Goal: Information Seeking & Learning: Learn about a topic

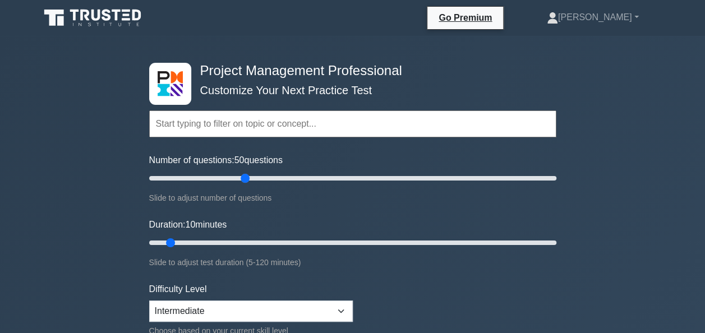
drag, startPoint x: 165, startPoint y: 181, endPoint x: 247, endPoint y: 181, distance: 82.4
type input "50"
click at [247, 181] on input "Number of questions: 50 questions" at bounding box center [352, 178] width 407 height 13
drag, startPoint x: 172, startPoint y: 240, endPoint x: 286, endPoint y: 233, distance: 114.6
type input "45"
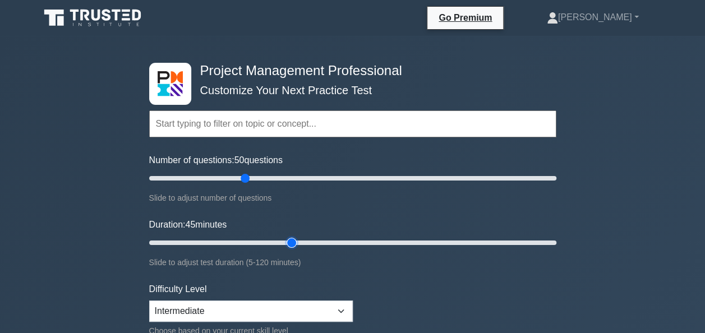
click at [286, 236] on input "Duration: 45 minutes" at bounding box center [352, 242] width 407 height 13
drag, startPoint x: 244, startPoint y: 178, endPoint x: 267, endPoint y: 180, distance: 23.1
type input "60"
click at [267, 180] on input "Number of questions: 60 questions" at bounding box center [352, 178] width 407 height 13
drag, startPoint x: 289, startPoint y: 243, endPoint x: 297, endPoint y: 242, distance: 7.9
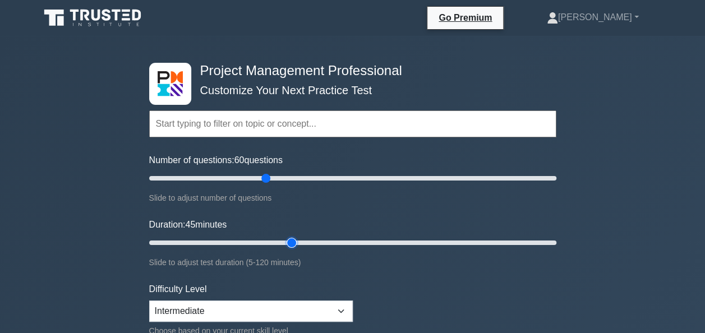
click at [297, 242] on input "Duration: 45 minutes" at bounding box center [352, 242] width 407 height 13
drag, startPoint x: 290, startPoint y: 240, endPoint x: 405, endPoint y: 240, distance: 114.4
type input "80"
click at [405, 240] on input "Duration: 80 minutes" at bounding box center [352, 242] width 407 height 13
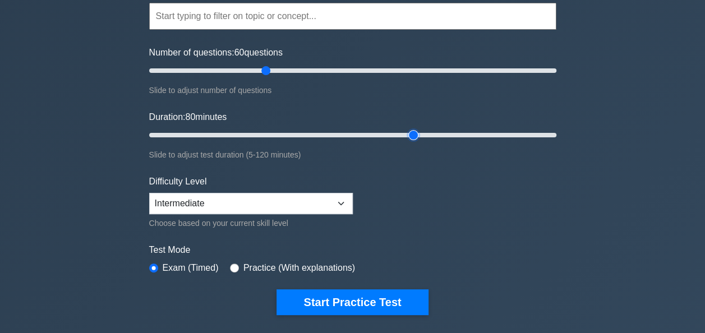
scroll to position [112, 0]
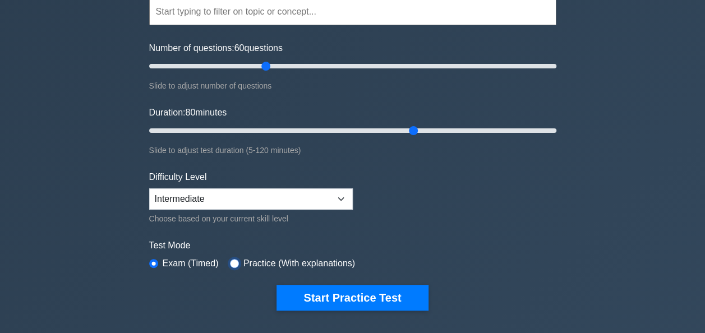
click at [233, 263] on input "radio" at bounding box center [234, 263] width 9 height 9
radio input "true"
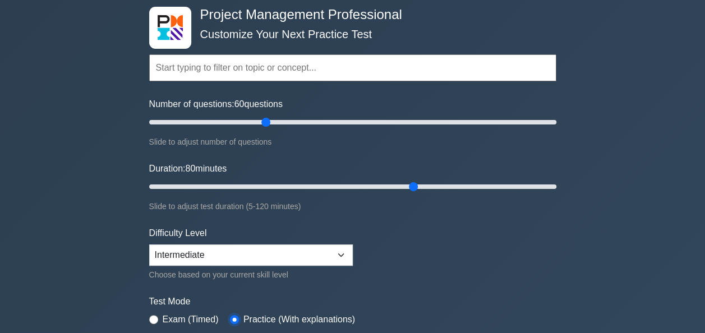
scroll to position [0, 0]
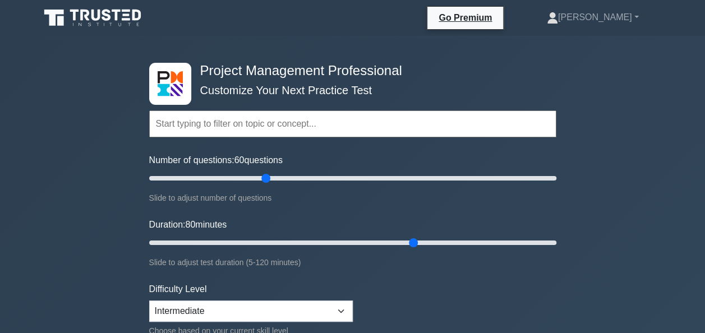
drag, startPoint x: 438, startPoint y: 111, endPoint x: 74, endPoint y: 225, distance: 381.4
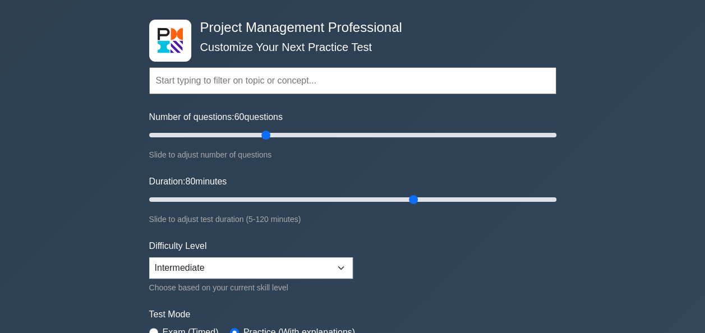
scroll to position [112, 0]
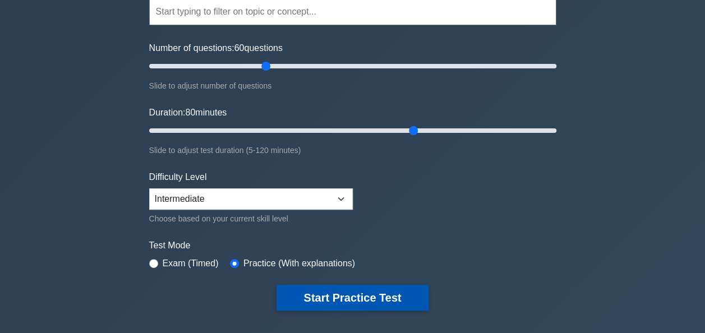
click at [320, 294] on button "Start Practice Test" at bounding box center [351, 298] width 151 height 26
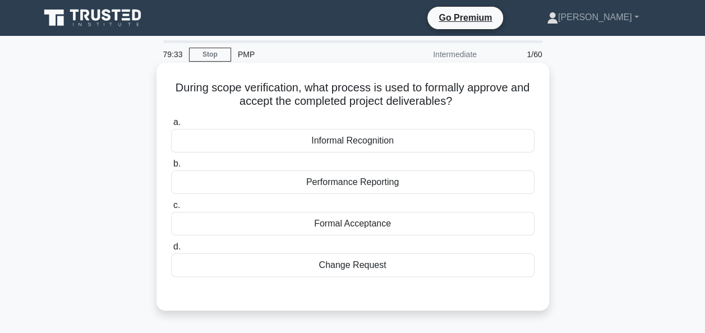
click at [440, 220] on div "Formal Acceptance" at bounding box center [352, 224] width 363 height 24
click at [171, 209] on input "c. Formal Acceptance" at bounding box center [171, 205] width 0 height 7
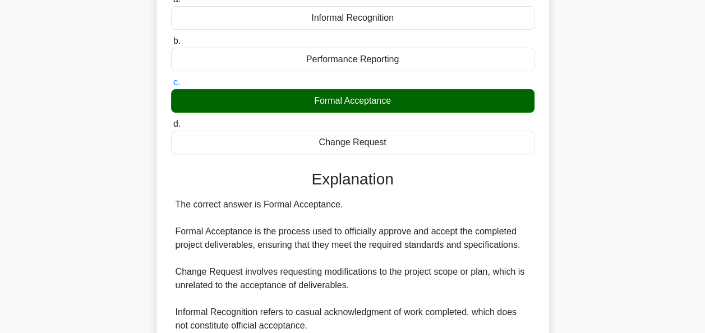
scroll to position [224, 0]
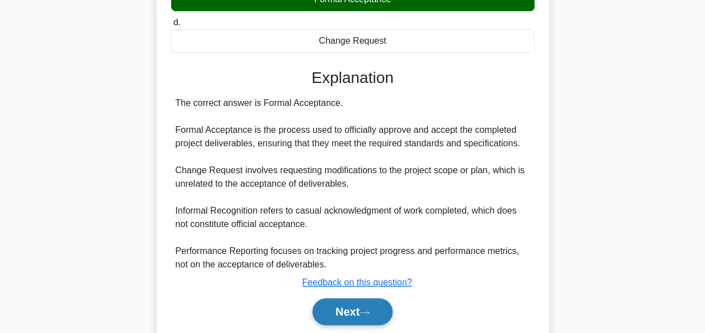
click at [344, 311] on button "Next" at bounding box center [352, 311] width 80 height 27
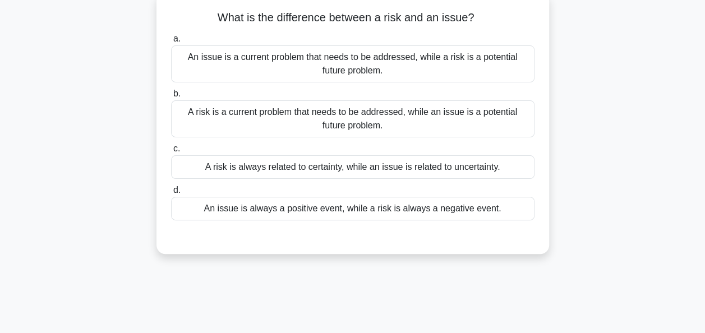
scroll to position [56, 0]
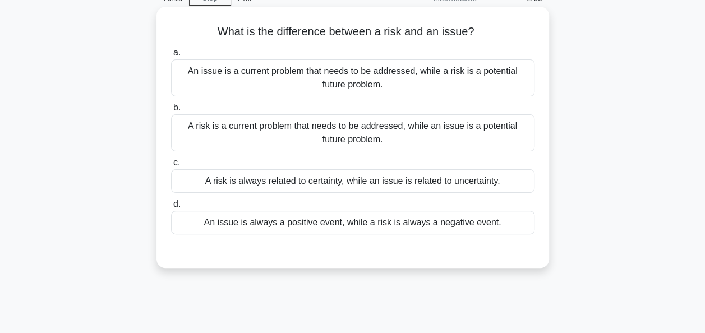
click at [288, 84] on div "An issue is a current problem that needs to be addressed, while a risk is a pot…" at bounding box center [352, 77] width 363 height 37
click at [171, 57] on input "a. An issue is a current problem that needs to be addressed, while a risk is a …" at bounding box center [171, 52] width 0 height 7
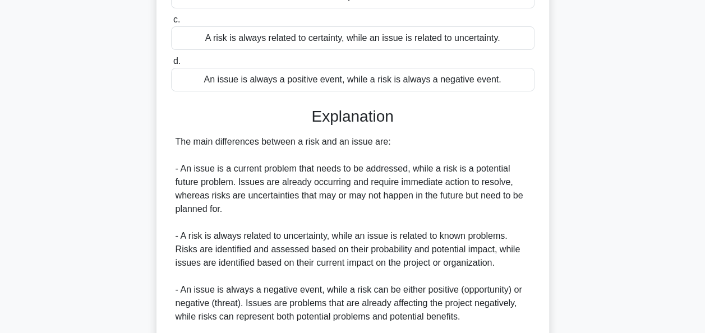
scroll to position [336, 0]
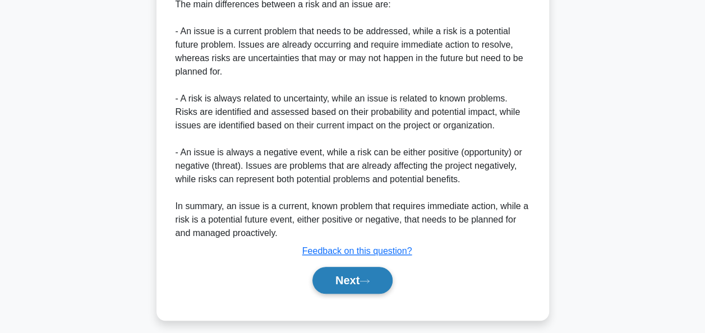
click at [352, 284] on button "Next" at bounding box center [352, 280] width 80 height 27
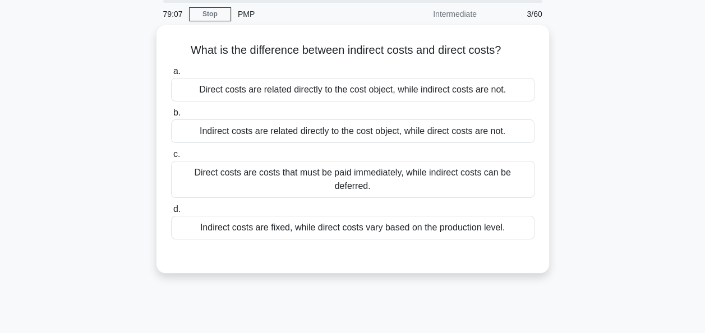
scroll to position [0, 0]
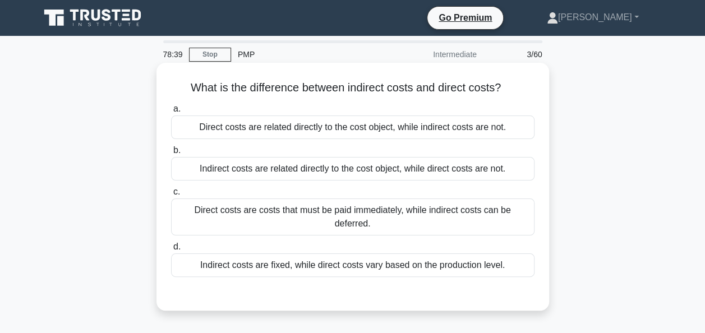
click at [360, 130] on div "Direct costs are related directly to the cost object, while indirect costs are …" at bounding box center [352, 127] width 363 height 24
click at [171, 113] on input "a. Direct costs are related directly to the cost object, while indirect costs a…" at bounding box center [171, 108] width 0 height 7
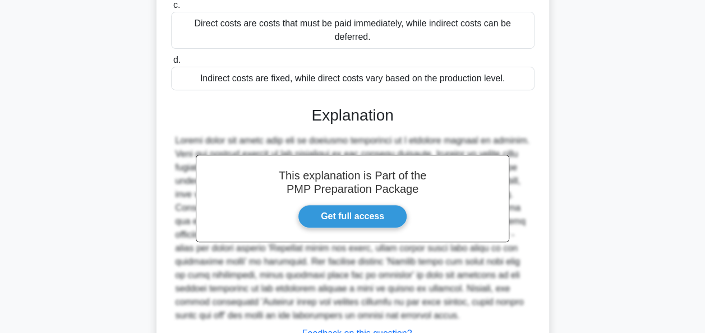
scroll to position [272, 0]
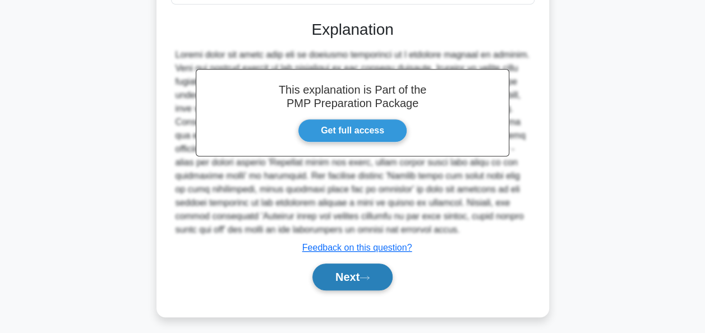
click at [335, 263] on button "Next" at bounding box center [352, 276] width 80 height 27
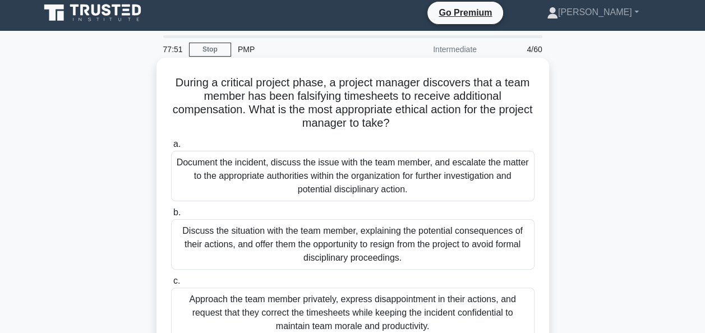
scroll to position [0, 0]
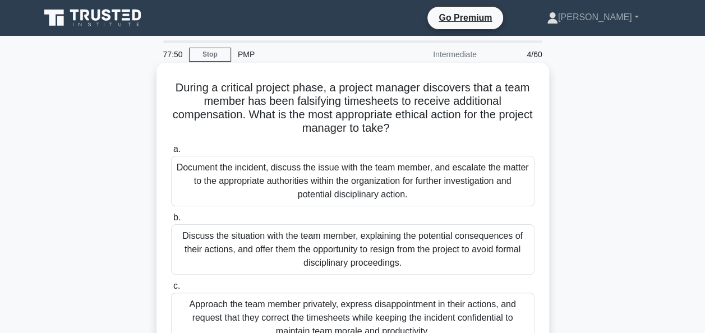
click at [233, 182] on div "Document the incident, discuss the issue with the team member, and escalate the…" at bounding box center [352, 181] width 363 height 50
click at [171, 153] on input "a. Document the incident, discuss the issue with the team member, and escalate …" at bounding box center [171, 149] width 0 height 7
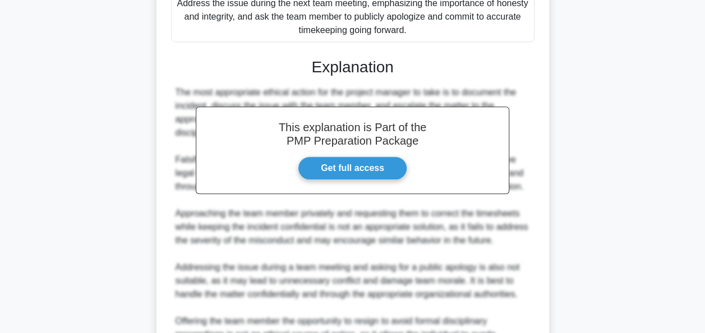
scroll to position [448, 0]
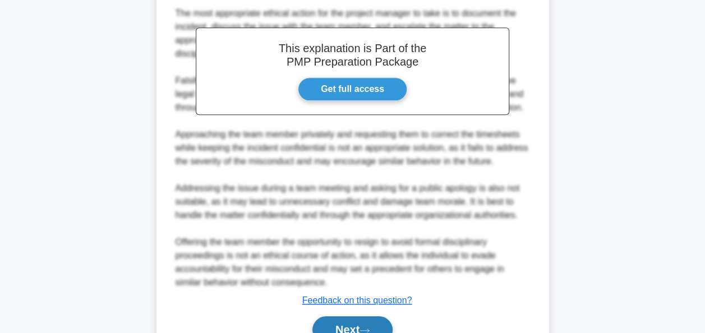
click at [337, 323] on button "Next" at bounding box center [352, 329] width 80 height 27
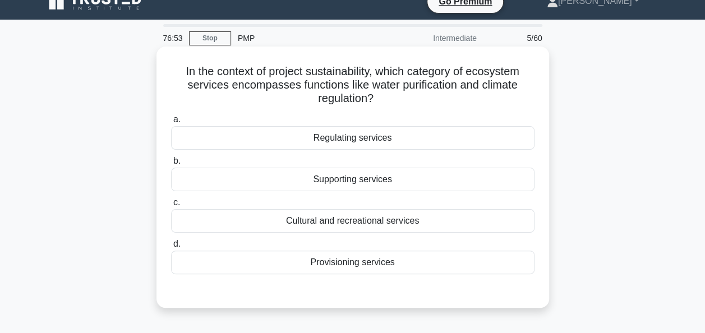
scroll to position [0, 0]
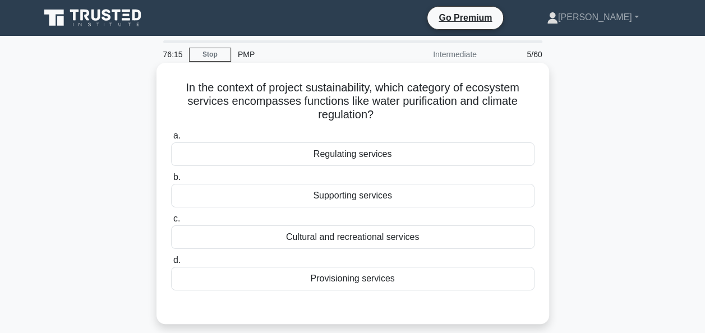
click at [358, 158] on div "Regulating services" at bounding box center [352, 154] width 363 height 24
click at [171, 140] on input "a. Regulating services" at bounding box center [171, 135] width 0 height 7
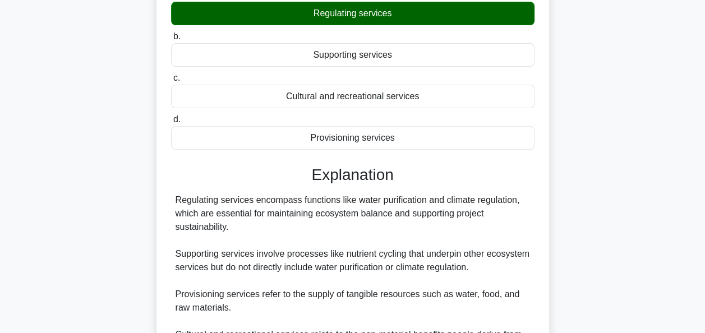
scroll to position [272, 0]
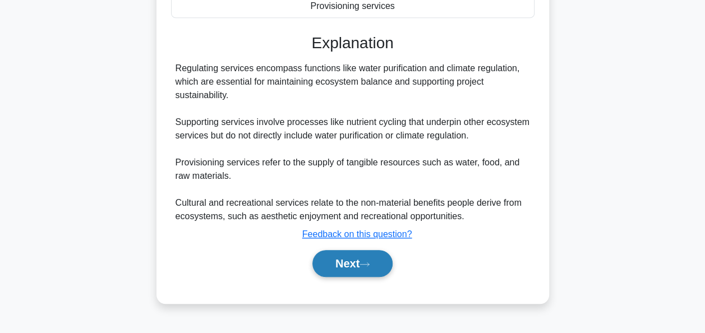
click at [355, 265] on button "Next" at bounding box center [352, 263] width 80 height 27
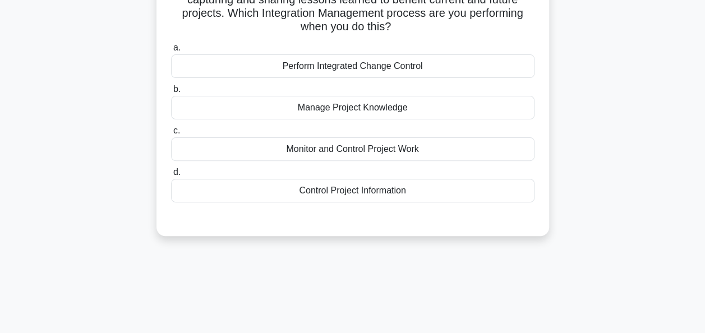
scroll to position [48, 0]
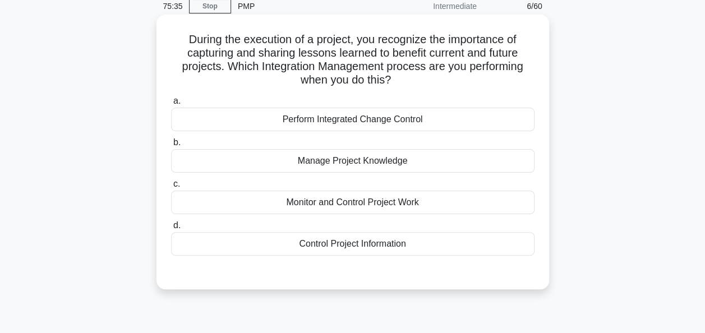
click at [417, 165] on div "Manage Project Knowledge" at bounding box center [352, 161] width 363 height 24
click at [171, 146] on input "b. Manage Project Knowledge" at bounding box center [171, 142] width 0 height 7
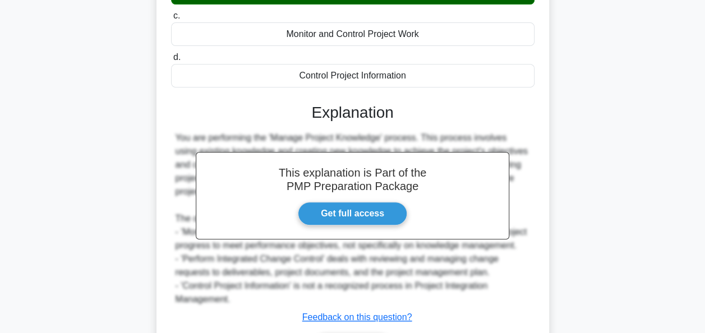
scroll to position [303, 0]
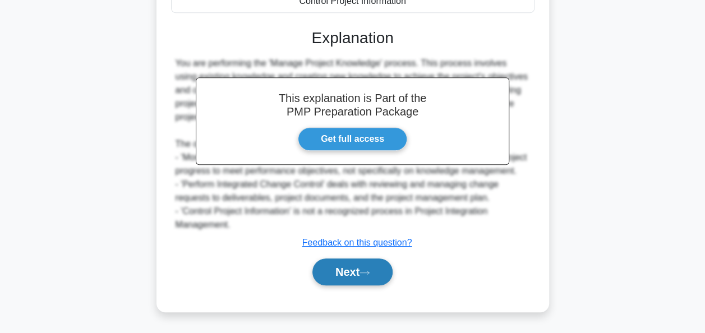
click at [346, 274] on button "Next" at bounding box center [352, 271] width 80 height 27
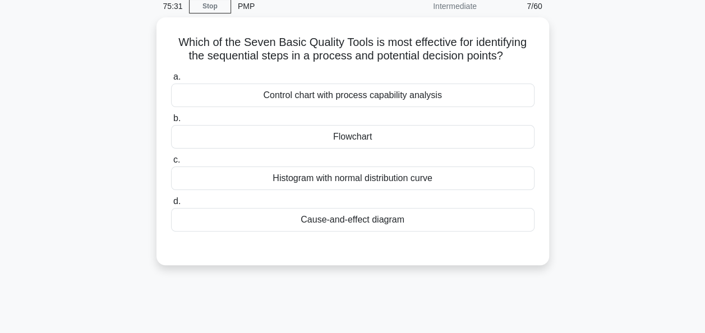
scroll to position [0, 0]
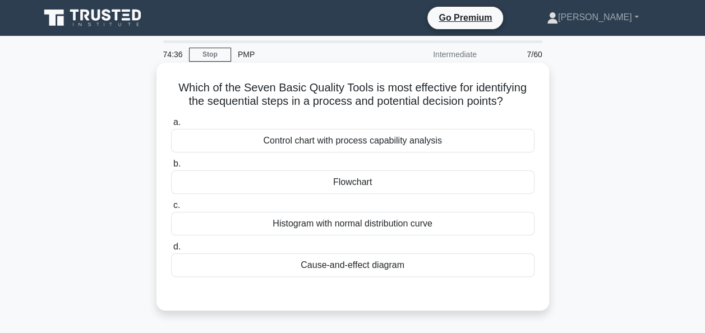
click at [448, 147] on div "Control chart with process capability analysis" at bounding box center [352, 141] width 363 height 24
click at [171, 126] on input "a. Control chart with process capability analysis" at bounding box center [171, 122] width 0 height 7
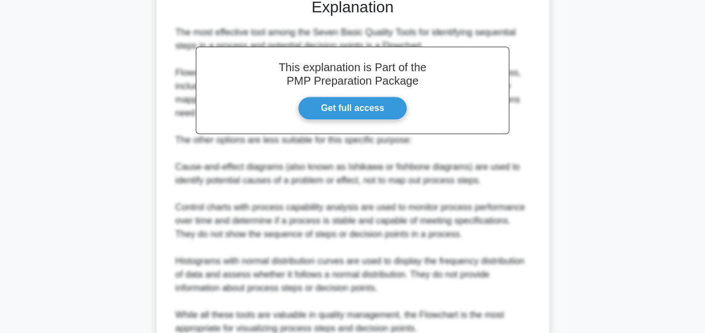
scroll to position [336, 0]
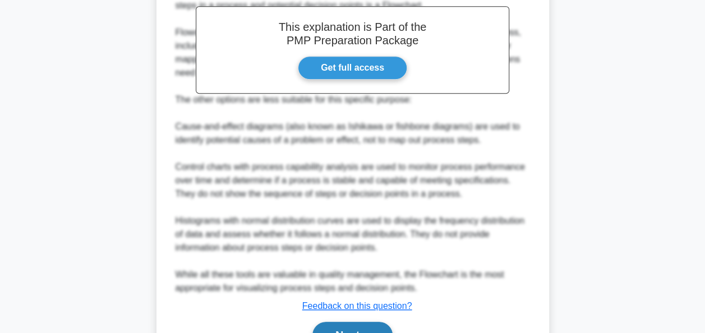
click at [341, 326] on button "Next" at bounding box center [352, 335] width 80 height 27
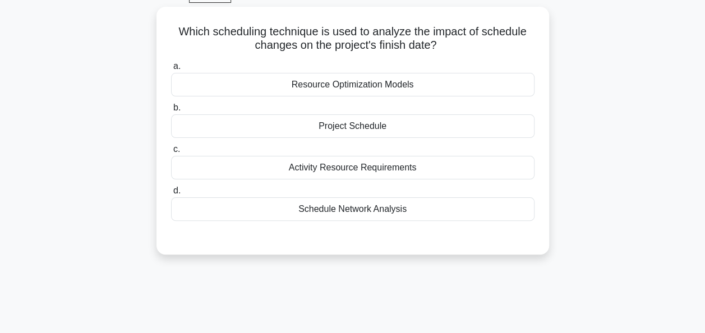
scroll to position [0, 0]
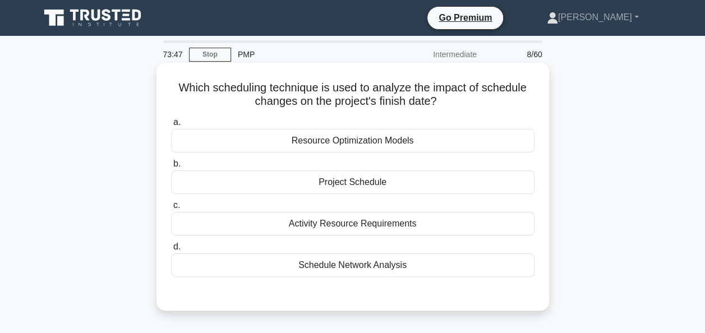
click at [354, 183] on div "Project Schedule" at bounding box center [352, 182] width 363 height 24
click at [171, 168] on input "b. Project Schedule" at bounding box center [171, 163] width 0 height 7
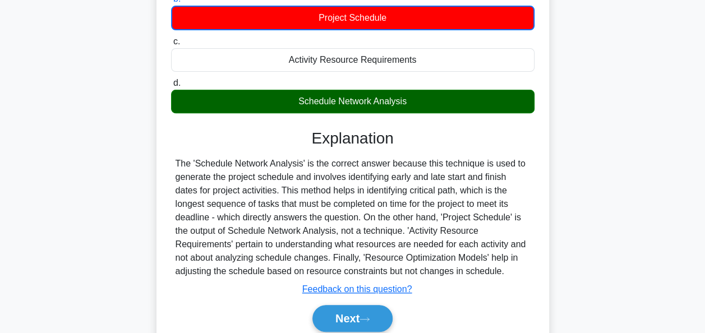
scroll to position [168, 0]
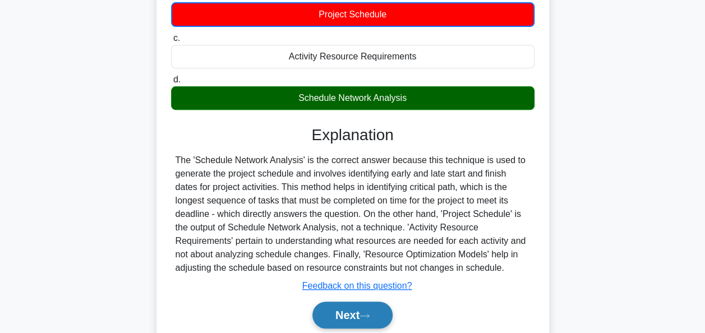
click at [363, 308] on button "Next" at bounding box center [352, 315] width 80 height 27
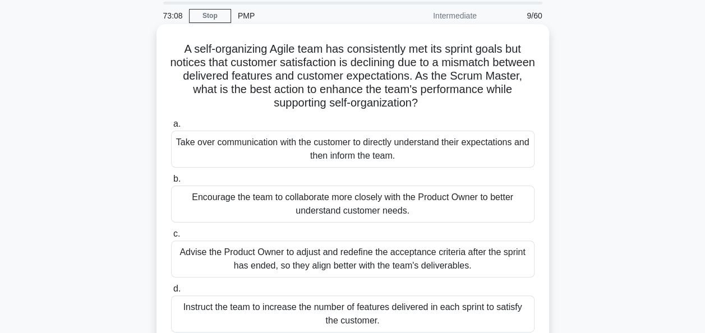
scroll to position [56, 0]
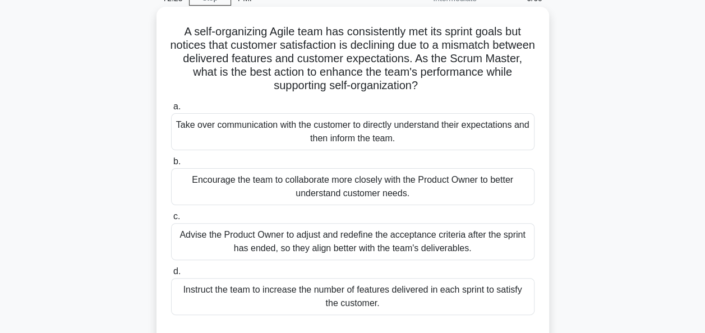
click at [377, 189] on div "Encourage the team to collaborate more closely with the Product Owner to better…" at bounding box center [352, 186] width 363 height 37
click at [171, 165] on input "b. Encourage the team to collaborate more closely with the Product Owner to bet…" at bounding box center [171, 161] width 0 height 7
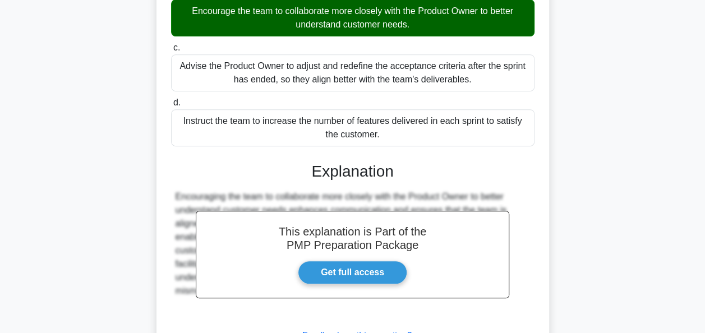
scroll to position [280, 0]
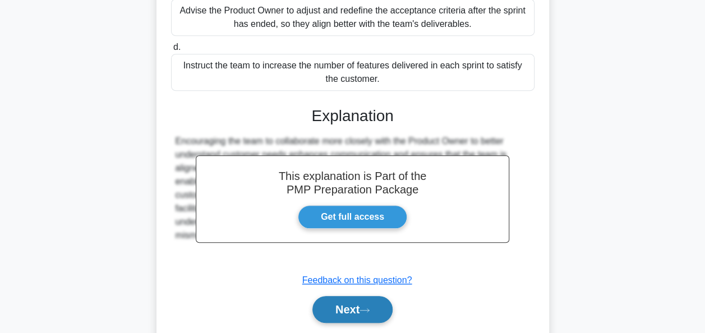
click at [346, 309] on button "Next" at bounding box center [352, 309] width 80 height 27
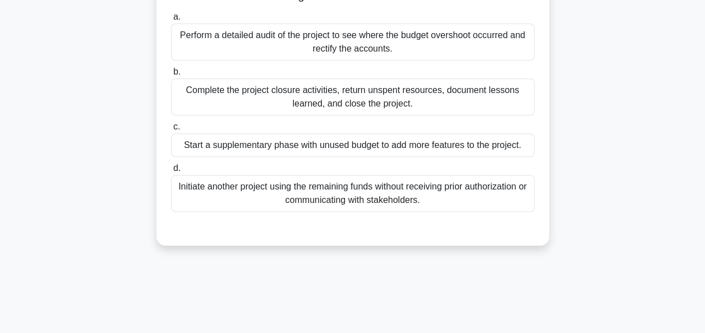
scroll to position [48, 0]
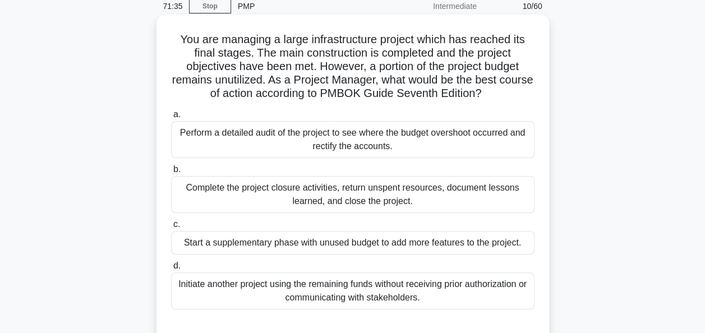
click at [414, 207] on div "Complete the project closure activities, return unspent resources, document les…" at bounding box center [352, 194] width 363 height 37
click at [171, 173] on input "b. Complete the project closure activities, return unspent resources, document …" at bounding box center [171, 169] width 0 height 7
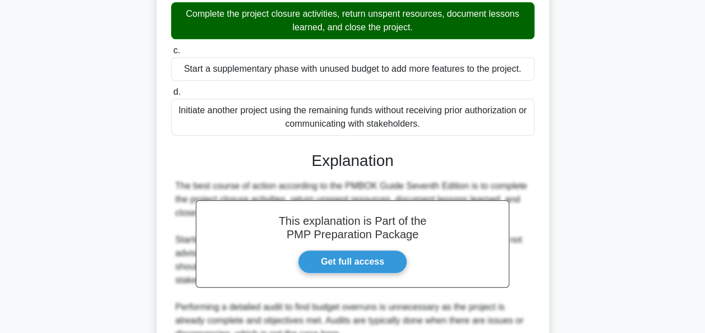
scroll to position [329, 0]
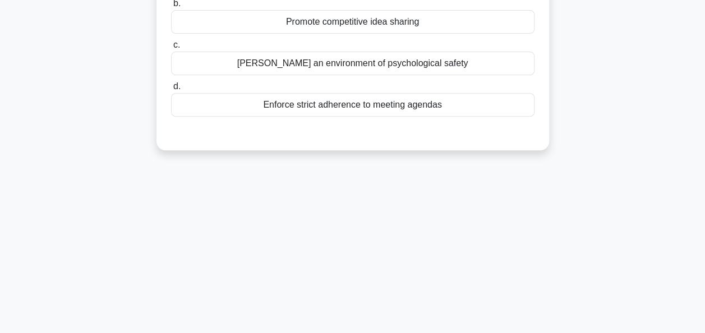
scroll to position [48, 0]
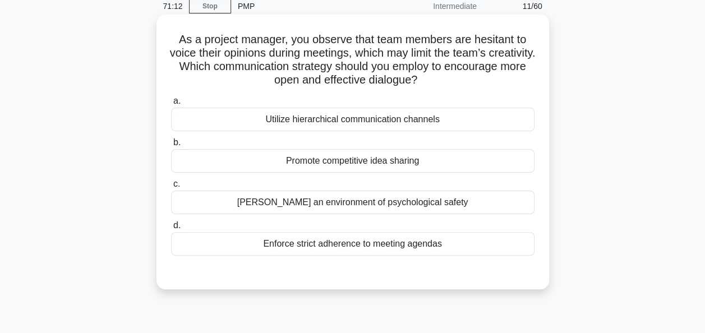
click at [326, 201] on div "[PERSON_NAME] an environment of psychological safety" at bounding box center [352, 203] width 363 height 24
click at [171, 188] on input "[PERSON_NAME] an environment of psychological safety" at bounding box center [171, 184] width 0 height 7
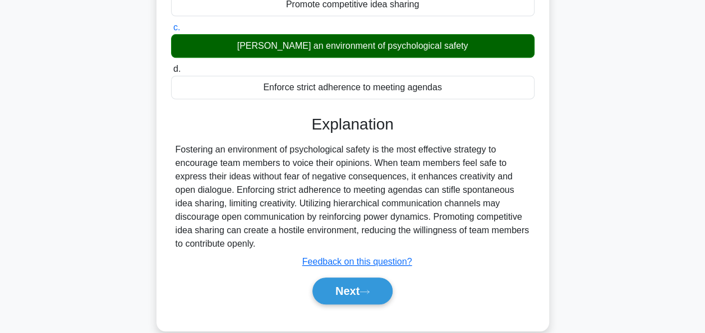
scroll to position [272, 0]
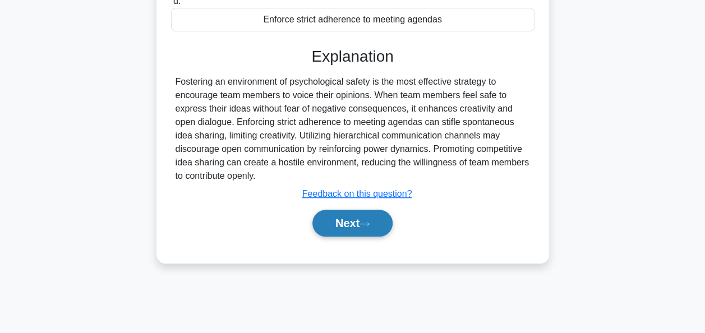
click at [357, 229] on button "Next" at bounding box center [352, 223] width 80 height 27
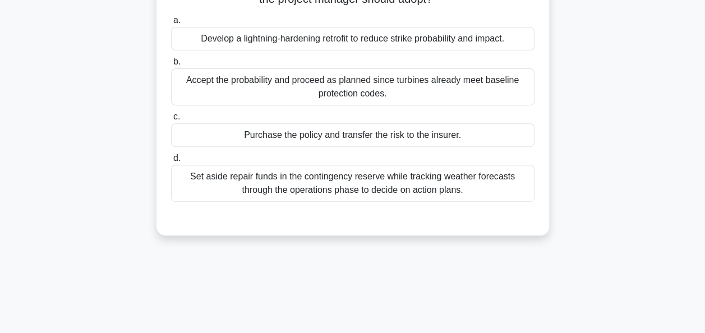
scroll to position [48, 0]
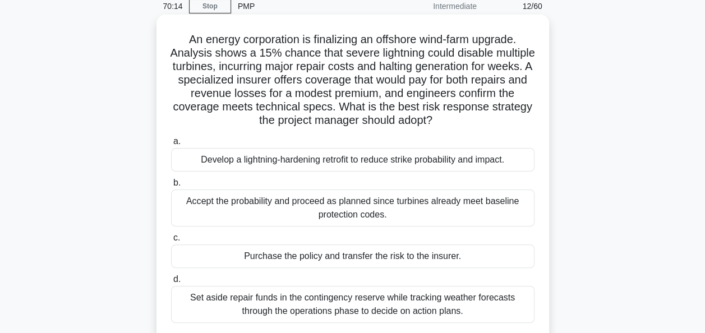
click at [348, 251] on div "Purchase the policy and transfer the risk to the insurer." at bounding box center [352, 256] width 363 height 24
click at [171, 242] on input "c. Purchase the policy and transfer the risk to the insurer." at bounding box center [171, 237] width 0 height 7
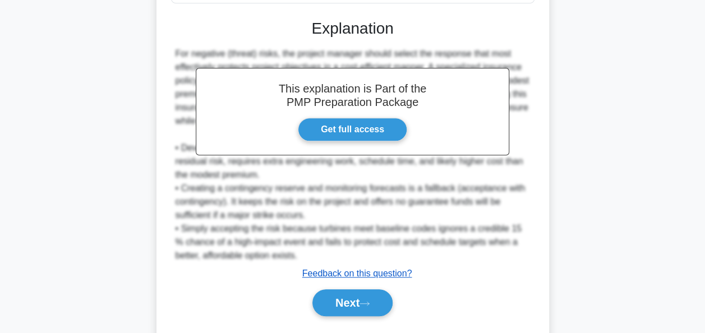
scroll to position [385, 0]
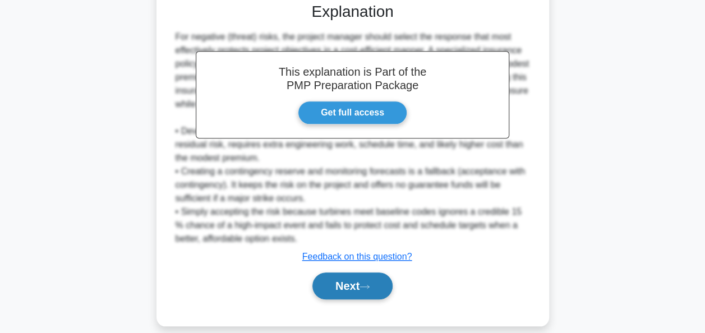
click at [357, 288] on button "Next" at bounding box center [352, 285] width 80 height 27
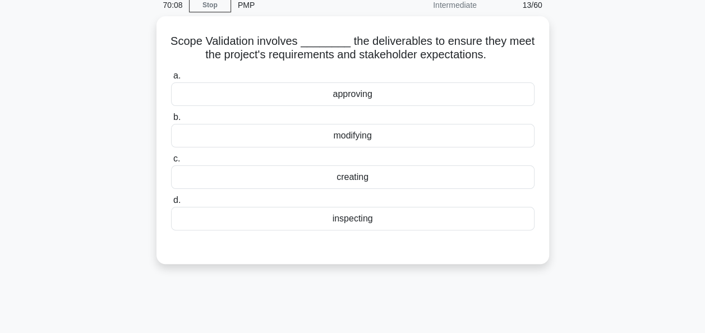
scroll to position [0, 0]
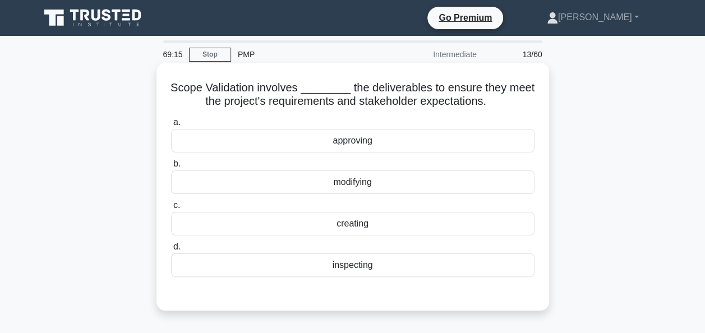
click at [368, 266] on div "inspecting" at bounding box center [352, 265] width 363 height 24
click at [171, 251] on input "d. inspecting" at bounding box center [171, 246] width 0 height 7
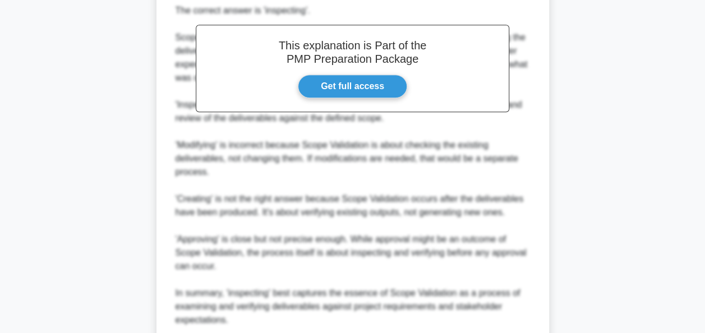
scroll to position [410, 0]
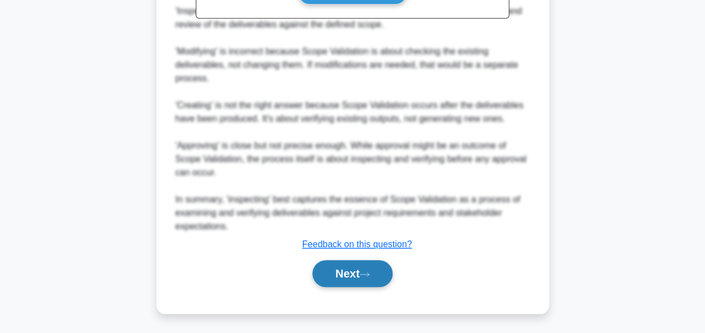
click at [351, 270] on button "Next" at bounding box center [352, 273] width 80 height 27
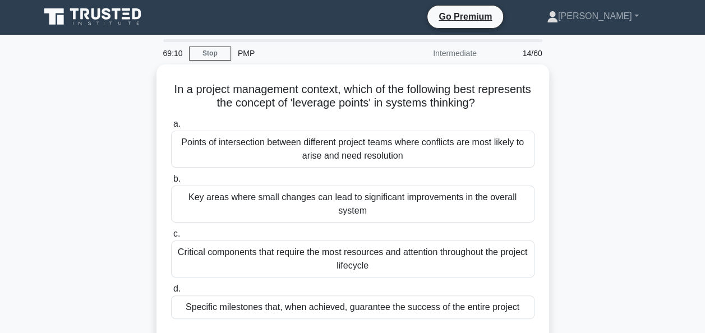
scroll to position [0, 0]
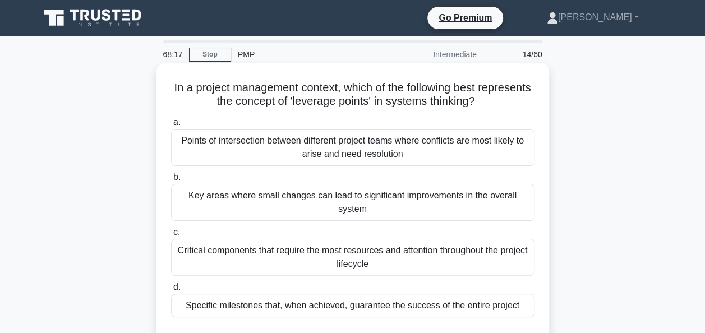
click at [473, 151] on div "Points of intersection between different project teams where conflicts are most…" at bounding box center [352, 147] width 363 height 37
click at [171, 126] on input "a. Points of intersection between different project teams where conflicts are m…" at bounding box center [171, 122] width 0 height 7
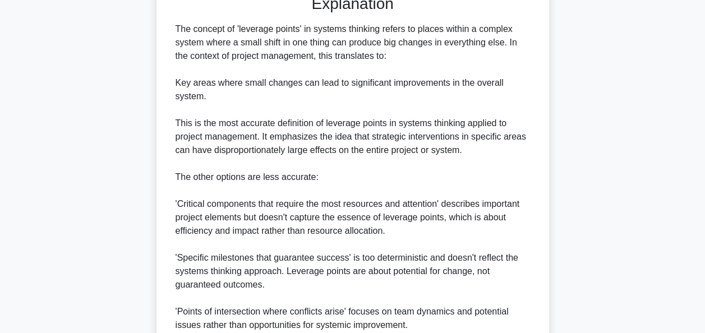
scroll to position [448, 0]
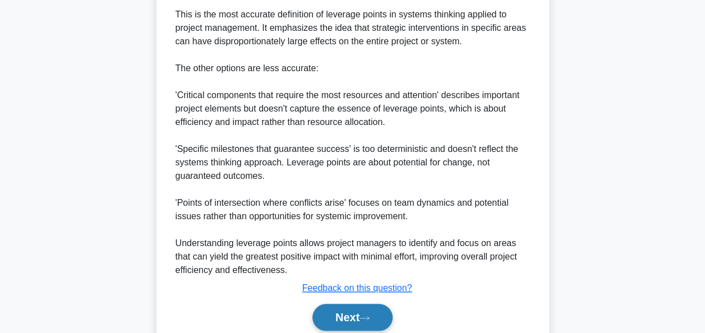
click at [342, 320] on button "Next" at bounding box center [352, 317] width 80 height 27
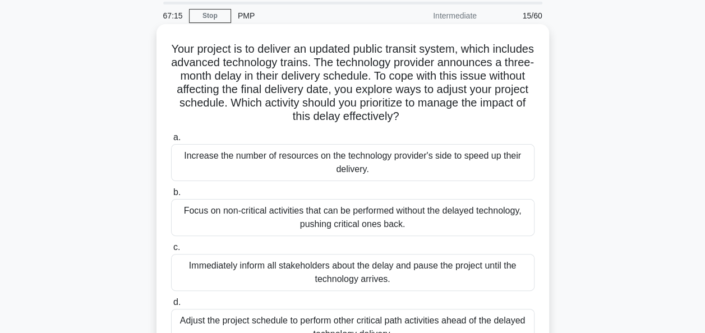
scroll to position [56, 0]
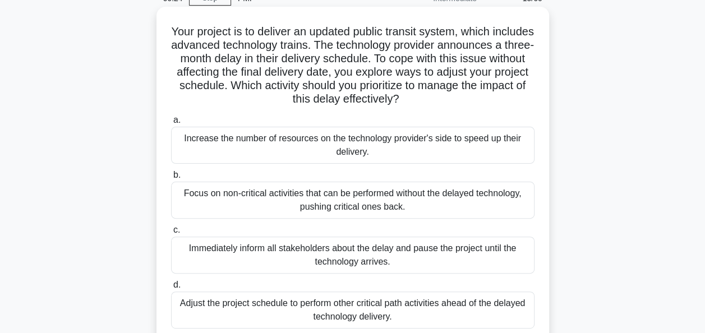
click at [220, 303] on div "Adjust the project schedule to perform other critical path activities ahead of …" at bounding box center [352, 310] width 363 height 37
click at [171, 289] on input "d. Adjust the project schedule to perform other critical path activities ahead …" at bounding box center [171, 284] width 0 height 7
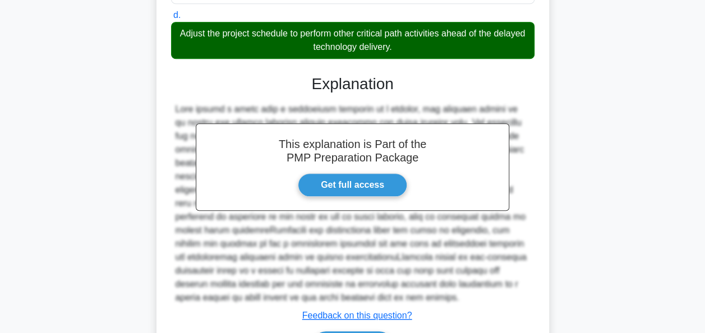
scroll to position [397, 0]
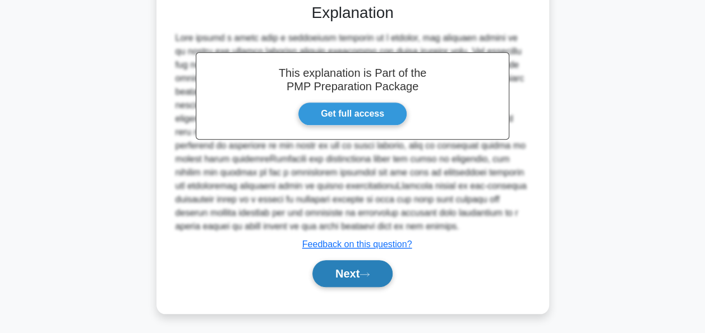
click at [374, 278] on button "Next" at bounding box center [352, 273] width 80 height 27
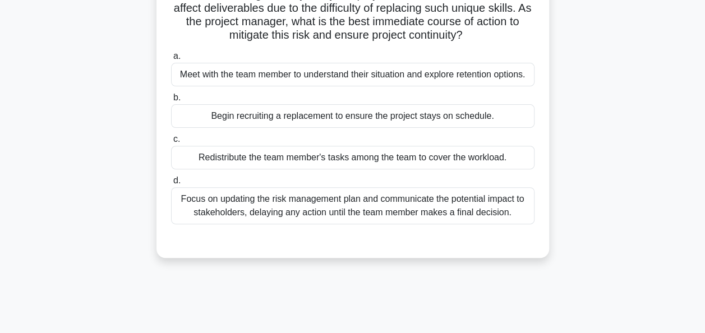
scroll to position [48, 0]
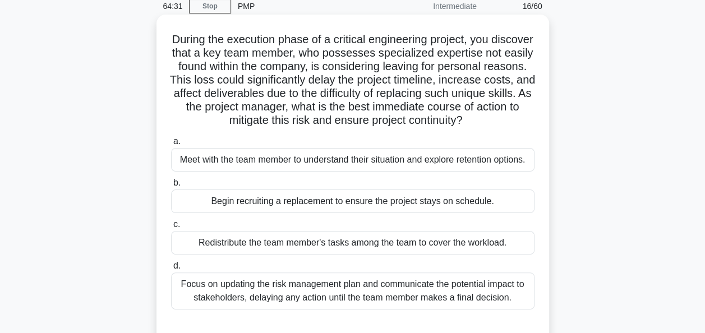
click at [493, 157] on div "Meet with the team member to understand their situation and explore retention o…" at bounding box center [352, 160] width 363 height 24
click at [171, 145] on input "a. Meet with the team member to understand their situation and explore retentio…" at bounding box center [171, 141] width 0 height 7
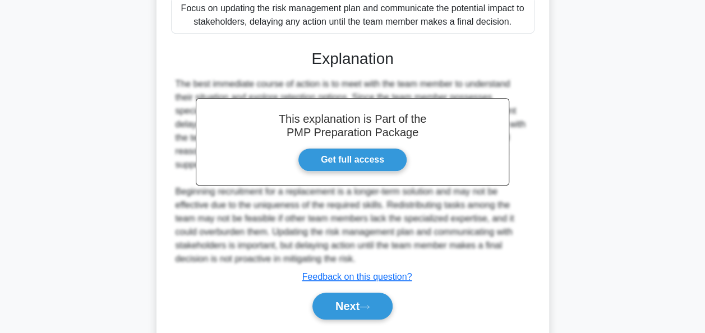
scroll to position [329, 0]
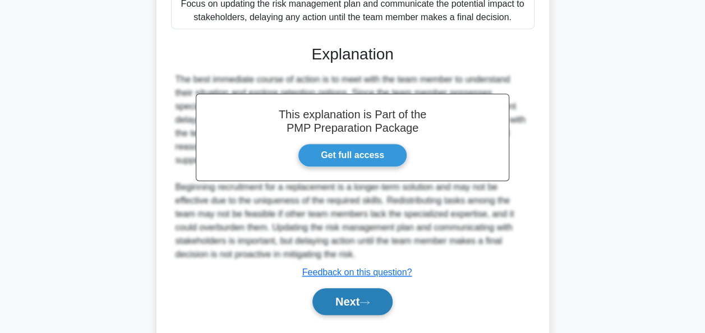
click at [341, 310] on button "Next" at bounding box center [352, 301] width 80 height 27
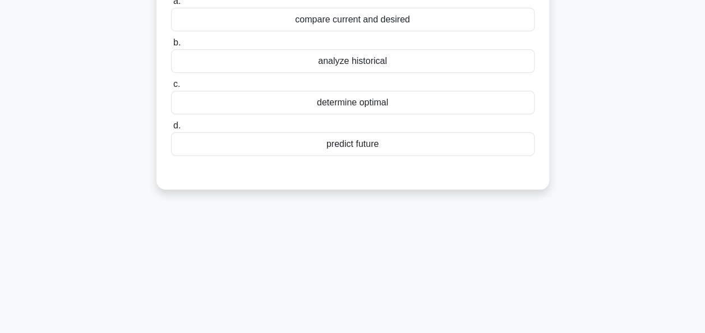
scroll to position [48, 0]
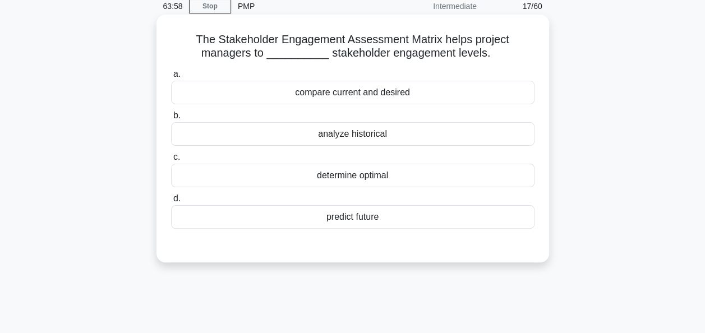
click at [414, 174] on div "determine optimal" at bounding box center [352, 176] width 363 height 24
click at [171, 161] on input "c. determine optimal" at bounding box center [171, 157] width 0 height 7
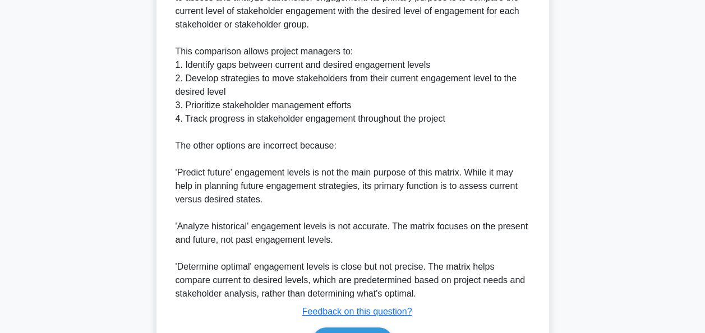
scroll to position [452, 0]
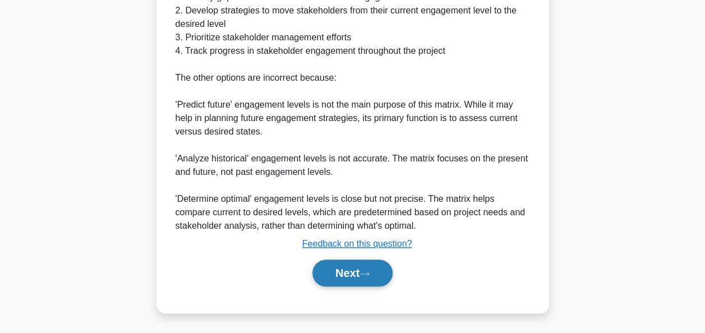
click at [324, 272] on button "Next" at bounding box center [352, 273] width 80 height 27
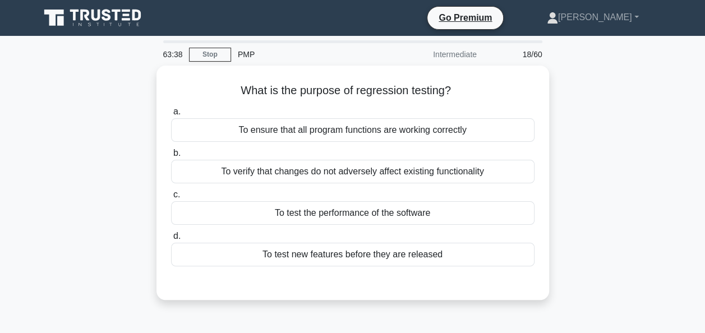
scroll to position [0, 0]
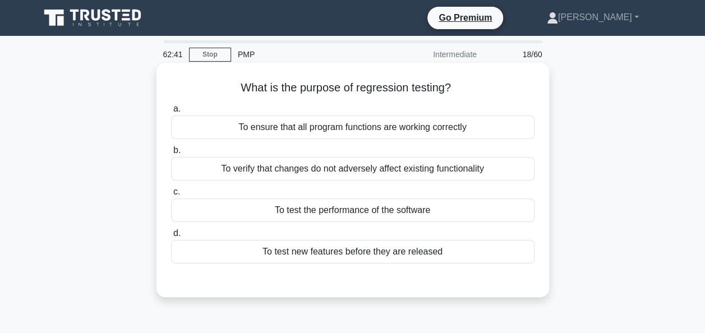
click at [415, 176] on div "To verify that changes do not adversely affect existing functionality" at bounding box center [352, 169] width 363 height 24
click at [171, 154] on input "b. To verify that changes do not adversely affect existing functionality" at bounding box center [171, 150] width 0 height 7
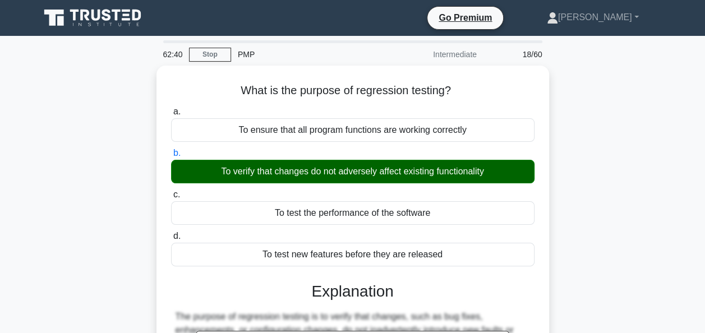
scroll to position [272, 0]
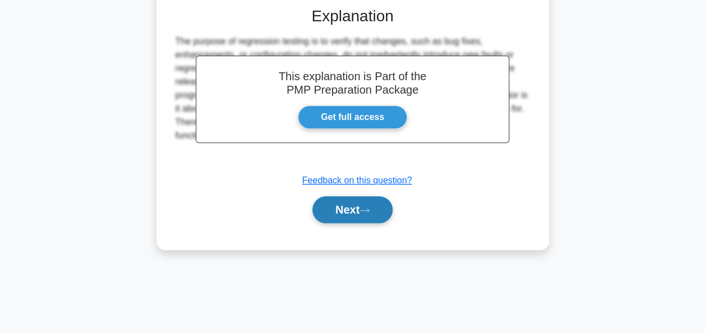
click at [362, 210] on button "Next" at bounding box center [352, 209] width 80 height 27
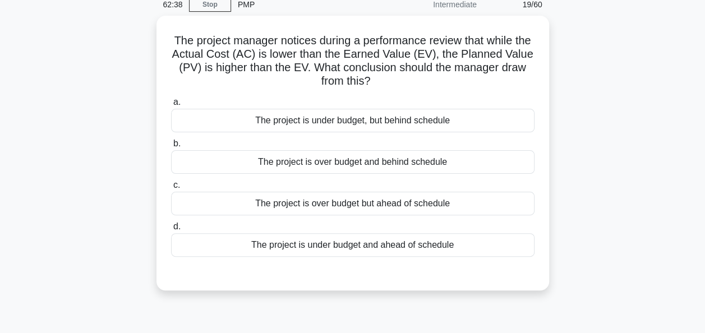
scroll to position [48, 0]
click at [420, 166] on div "The project is over budget and behind schedule" at bounding box center [352, 161] width 363 height 24
click at [171, 146] on input "b. The project is over budget and behind schedule" at bounding box center [171, 142] width 0 height 7
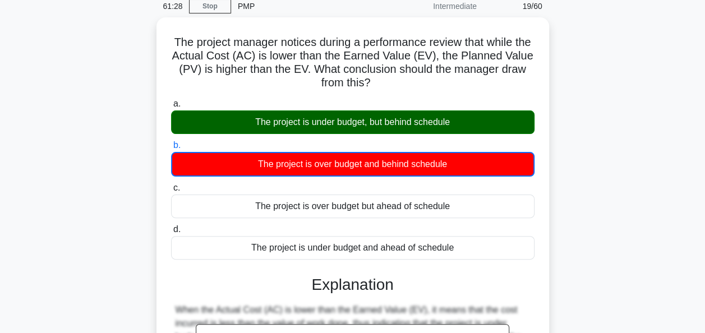
drag, startPoint x: 614, startPoint y: 229, endPoint x: 612, endPoint y: 235, distance: 6.6
drag, startPoint x: 612, startPoint y: 235, endPoint x: 612, endPoint y: 293, distance: 57.2
click at [612, 293] on div "The project manager notices during a performance review that while the Actual C…" at bounding box center [352, 274] width 639 height 514
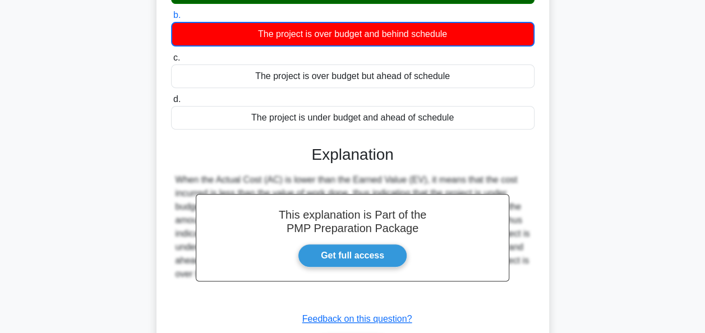
scroll to position [272, 0]
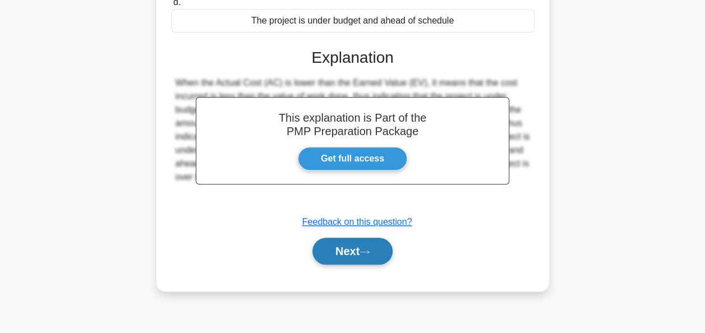
click at [335, 257] on button "Next" at bounding box center [352, 251] width 80 height 27
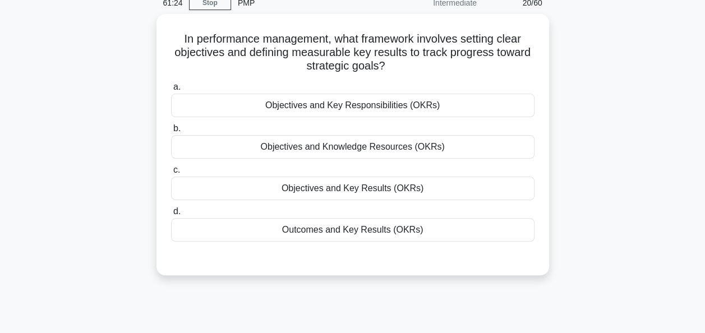
scroll to position [48, 0]
click at [451, 195] on div "Objectives and Key Results (OKRs)" at bounding box center [352, 189] width 363 height 24
click at [171, 174] on input "c. Objectives and Key Results (OKRs)" at bounding box center [171, 170] width 0 height 7
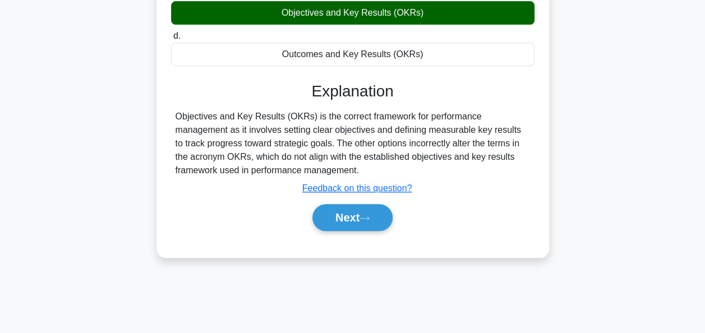
scroll to position [272, 0]
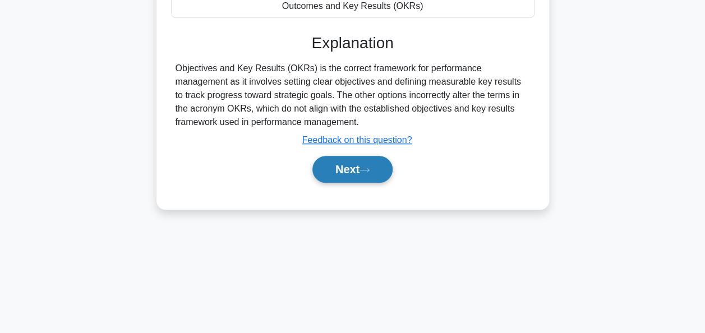
click at [327, 174] on button "Next" at bounding box center [352, 169] width 80 height 27
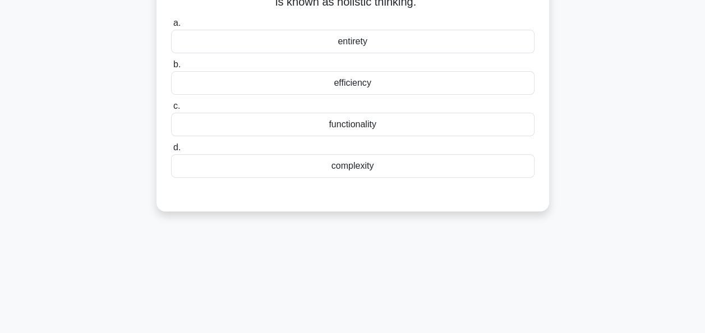
scroll to position [48, 0]
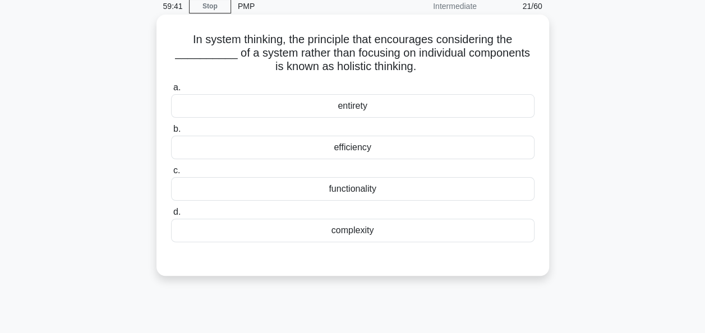
click at [412, 141] on div "efficiency" at bounding box center [352, 148] width 363 height 24
click at [171, 133] on input "b. efficiency" at bounding box center [171, 129] width 0 height 7
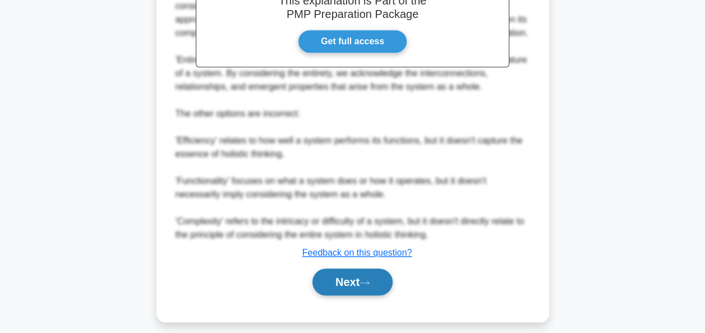
scroll to position [399, 0]
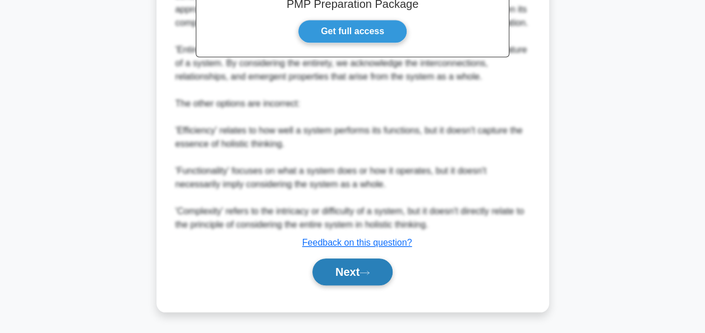
click at [349, 271] on button "Next" at bounding box center [352, 271] width 80 height 27
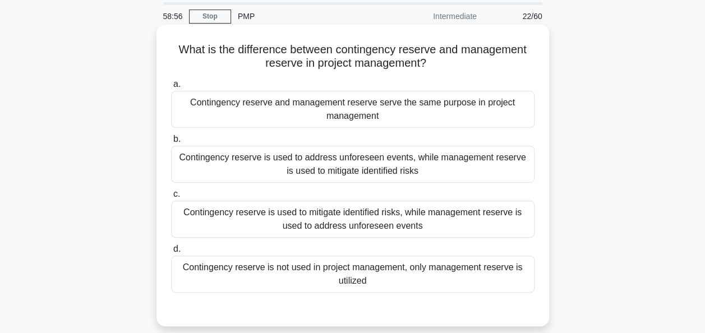
scroll to position [56, 0]
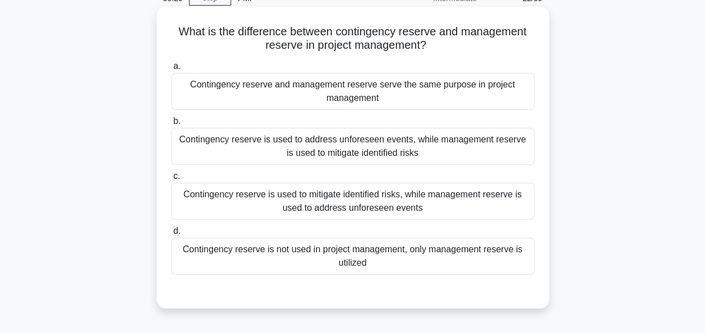
click at [285, 198] on div "Contingency reserve is used to mitigate identified risks, while management rese…" at bounding box center [352, 201] width 363 height 37
click at [171, 180] on input "c. Contingency reserve is used to mitigate identified risks, while management r…" at bounding box center [171, 176] width 0 height 7
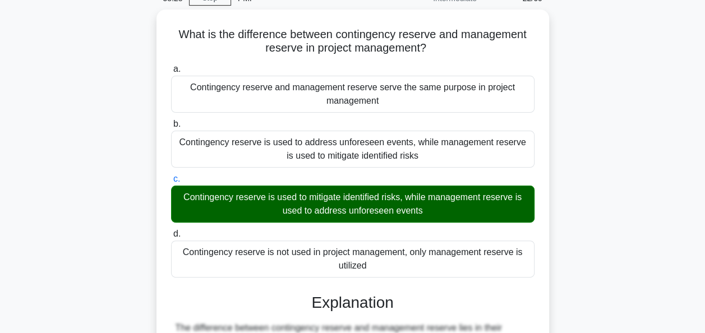
scroll to position [303, 0]
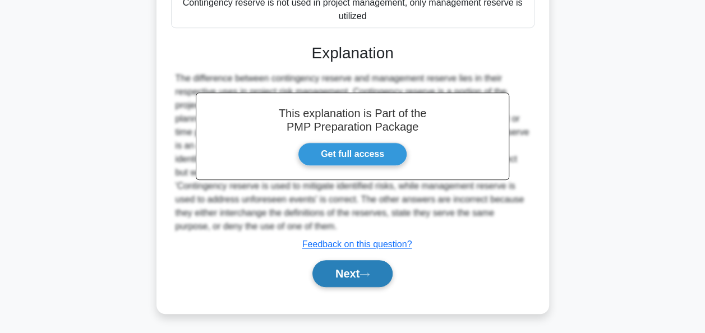
click at [340, 267] on button "Next" at bounding box center [352, 273] width 80 height 27
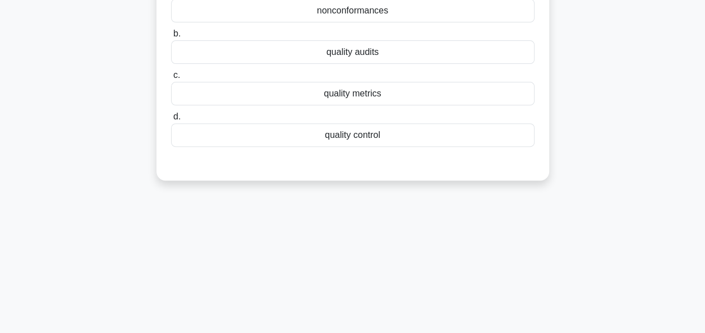
scroll to position [48, 0]
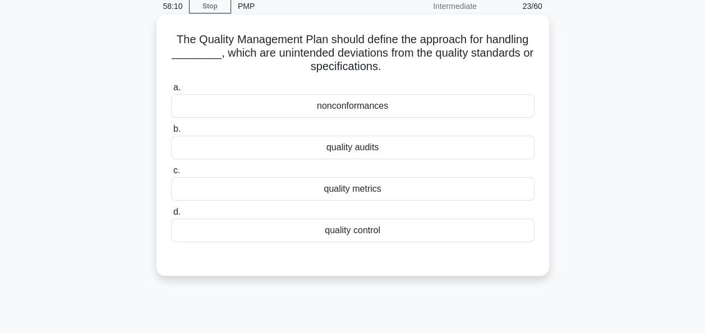
click at [358, 188] on div "quality metrics" at bounding box center [352, 189] width 363 height 24
click at [171, 174] on input "c. quality metrics" at bounding box center [171, 170] width 0 height 7
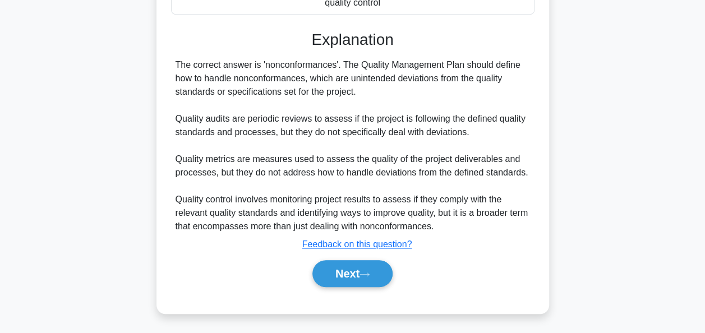
scroll to position [277, 0]
click at [377, 271] on button "Next" at bounding box center [352, 273] width 80 height 27
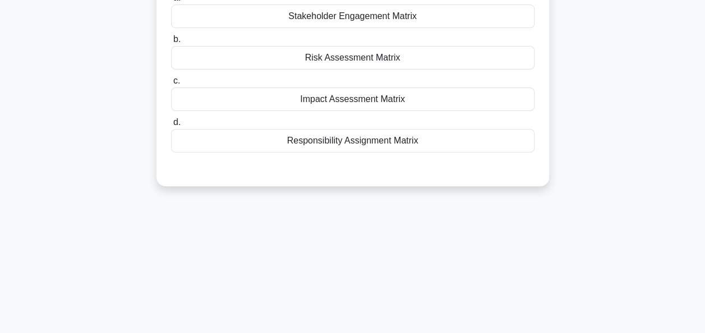
scroll to position [48, 0]
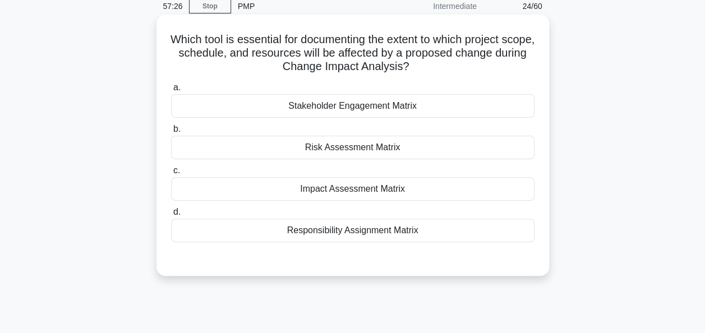
click at [346, 196] on div "Impact Assessment Matrix" at bounding box center [352, 189] width 363 height 24
click at [171, 174] on input "c. Impact Assessment Matrix" at bounding box center [171, 170] width 0 height 7
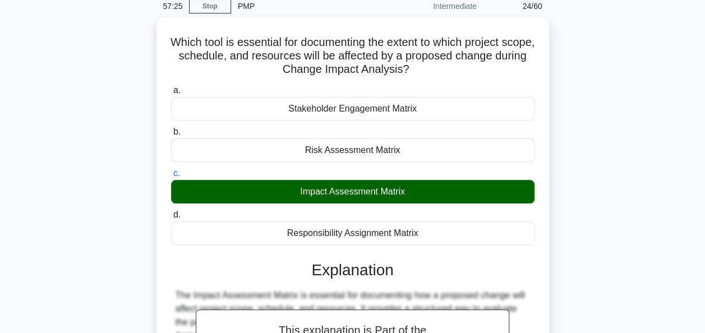
scroll to position [272, 0]
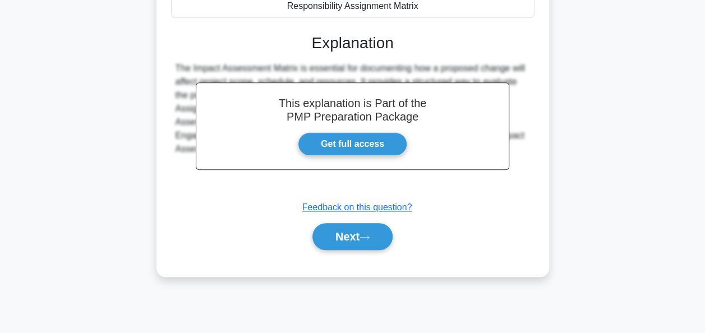
click at [357, 255] on div "a. Stakeholder Engagement Matrix b. Risk Assessment Matrix" at bounding box center [352, 58] width 365 height 409
click at [362, 241] on button "Next" at bounding box center [352, 236] width 80 height 27
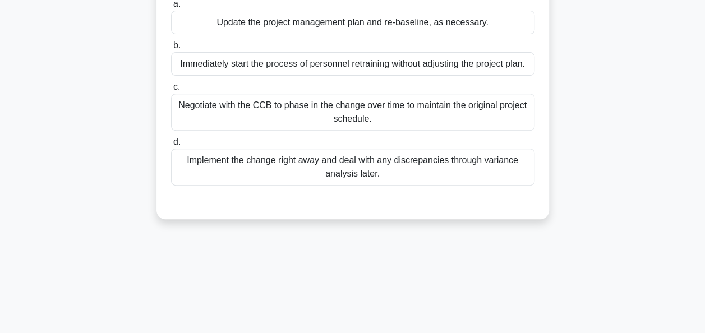
scroll to position [48, 0]
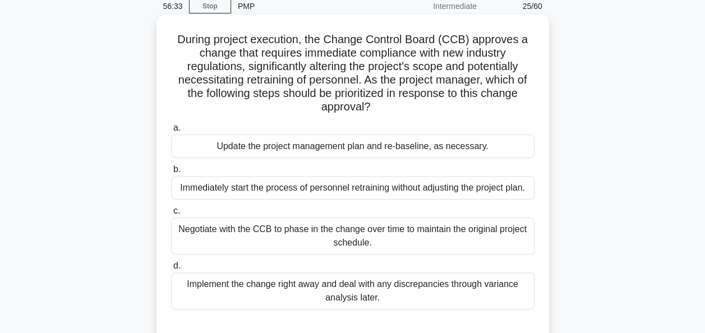
click at [258, 146] on div "Update the project management plan and re-baseline, as necessary." at bounding box center [352, 147] width 363 height 24
click at [171, 132] on input "a. Update the project management plan and re-baseline, as necessary." at bounding box center [171, 127] width 0 height 7
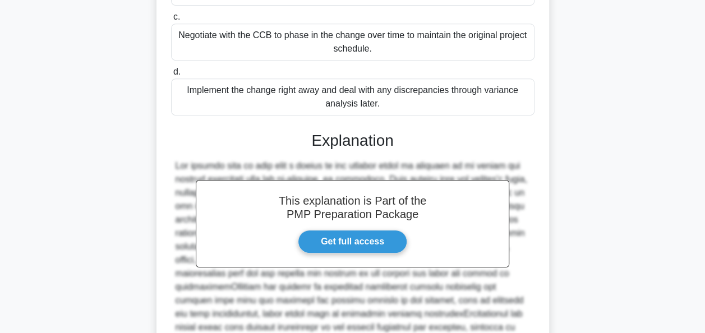
scroll to position [385, 0]
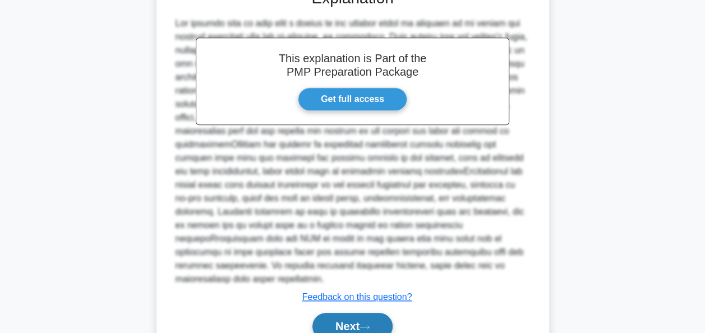
click at [359, 331] on button "Next" at bounding box center [352, 326] width 80 height 27
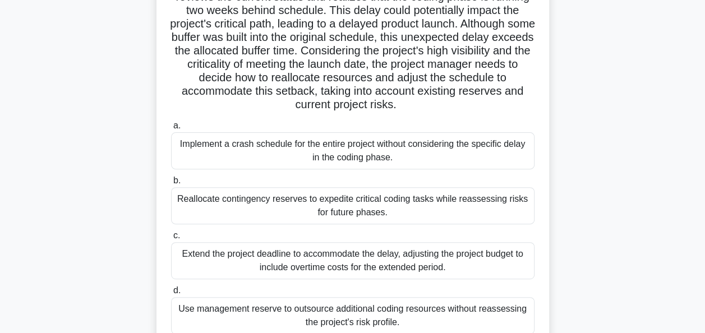
scroll to position [160, 0]
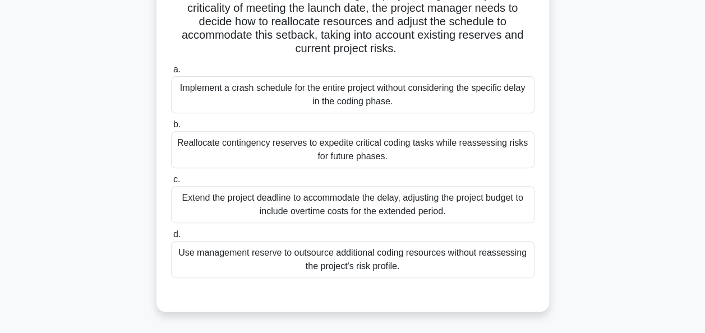
click at [345, 156] on div "Reallocate contingency reserves to expedite critical coding tasks while reasses…" at bounding box center [352, 149] width 363 height 37
click at [171, 128] on input "b. Reallocate contingency reserves to expedite critical coding tasks while reas…" at bounding box center [171, 124] width 0 height 7
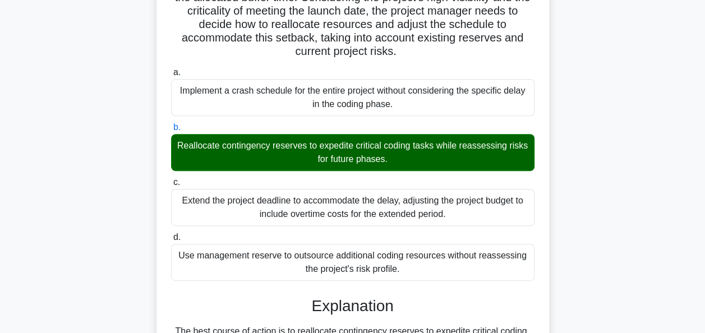
scroll to position [441, 0]
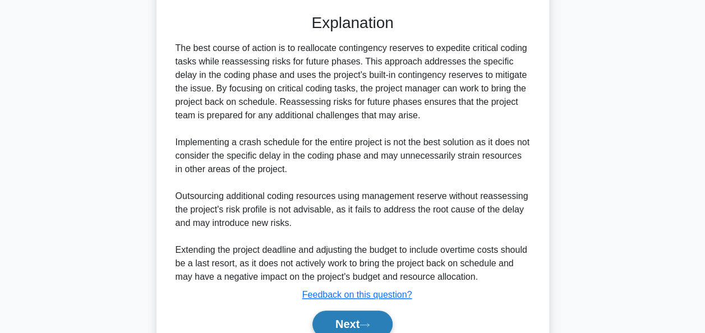
click at [340, 318] on button "Next" at bounding box center [352, 324] width 80 height 27
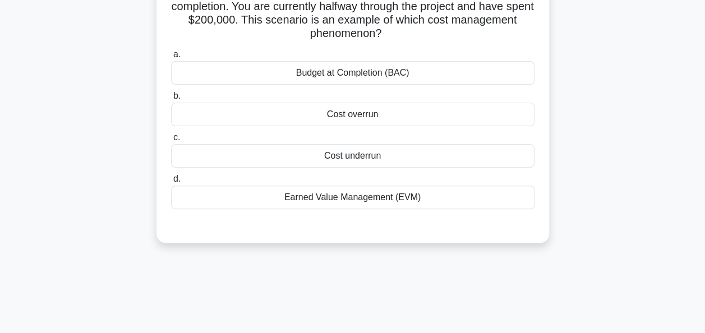
scroll to position [48, 0]
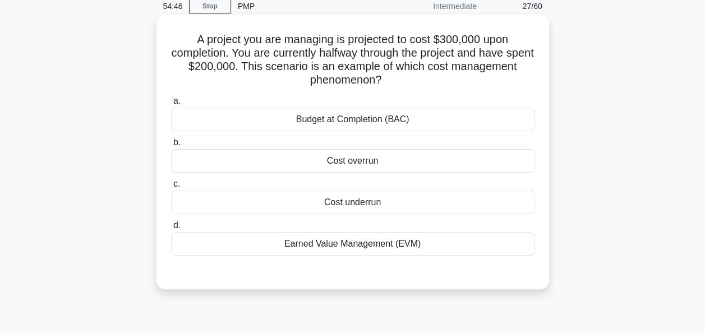
click at [392, 161] on div "Cost overrun" at bounding box center [352, 161] width 363 height 24
click at [171, 146] on input "b. Cost overrun" at bounding box center [171, 142] width 0 height 7
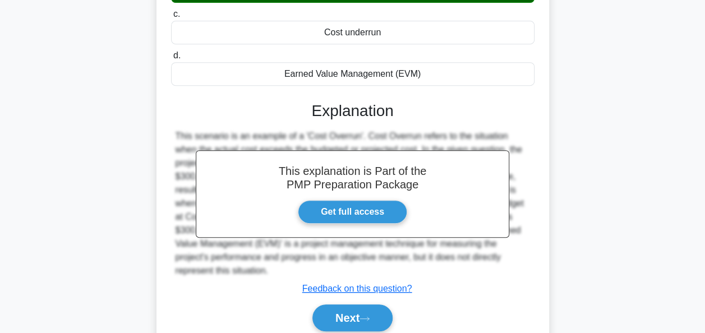
scroll to position [272, 0]
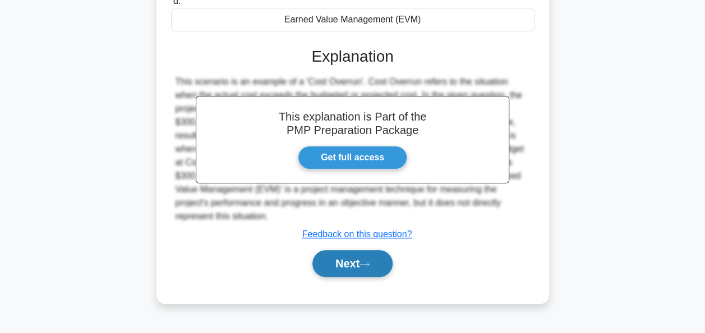
click at [355, 261] on button "Next" at bounding box center [352, 263] width 80 height 27
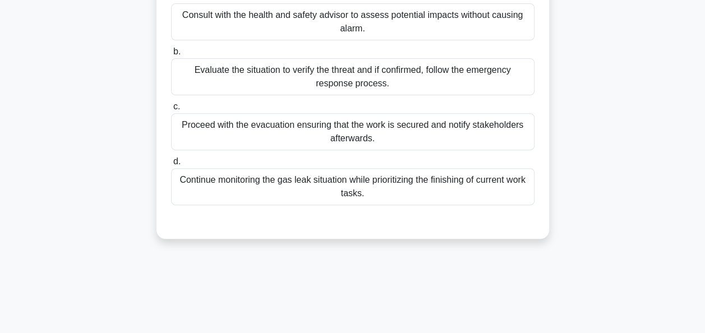
scroll to position [48, 0]
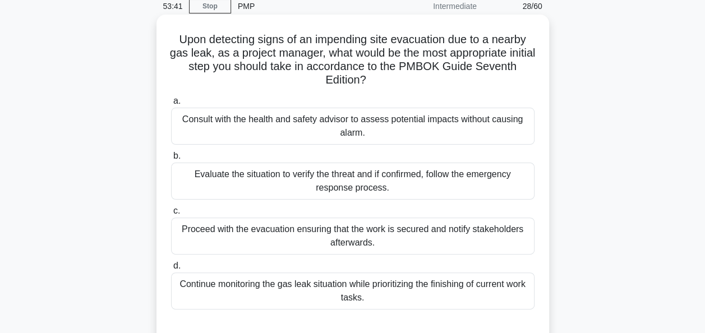
click at [262, 241] on div "Proceed with the evacuation ensuring that the work is secured and notify stakeh…" at bounding box center [352, 236] width 363 height 37
click at [171, 215] on input "c. Proceed with the evacuation ensuring that the work is secured and notify sta…" at bounding box center [171, 210] width 0 height 7
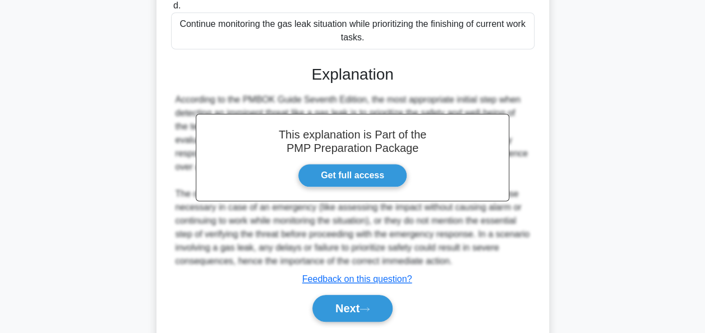
scroll to position [345, 0]
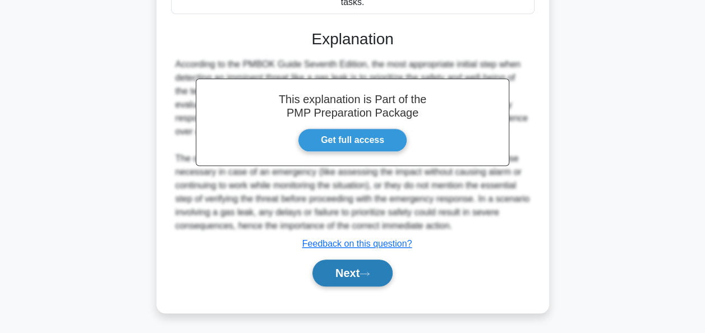
click at [365, 277] on button "Next" at bounding box center [352, 273] width 80 height 27
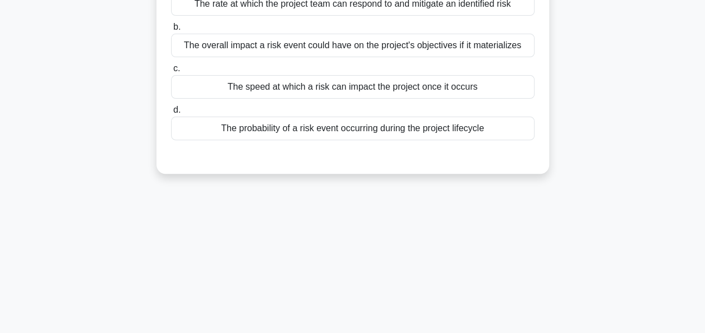
scroll to position [48, 0]
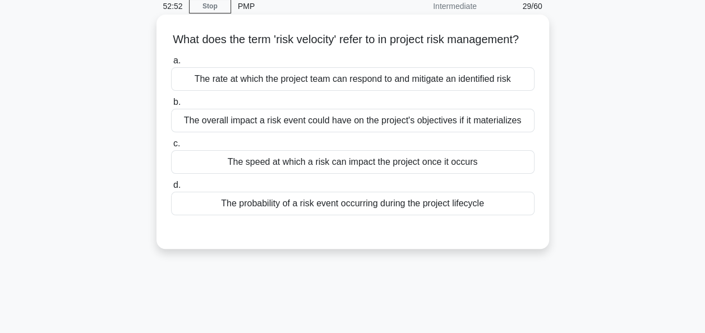
click at [321, 89] on div "The rate at which the project team can respond to and mitigate an identified ri…" at bounding box center [352, 79] width 363 height 24
click at [171, 64] on input "a. The rate at which the project team can respond to and mitigate an identified…" at bounding box center [171, 60] width 0 height 7
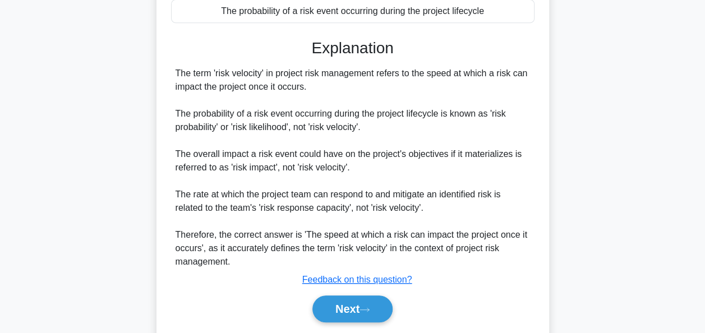
scroll to position [291, 0]
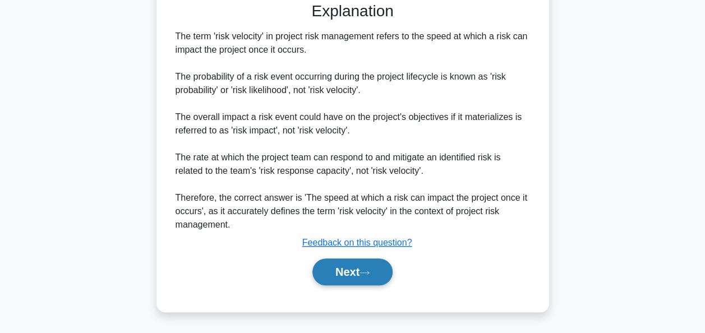
click at [364, 277] on button "Next" at bounding box center [352, 271] width 80 height 27
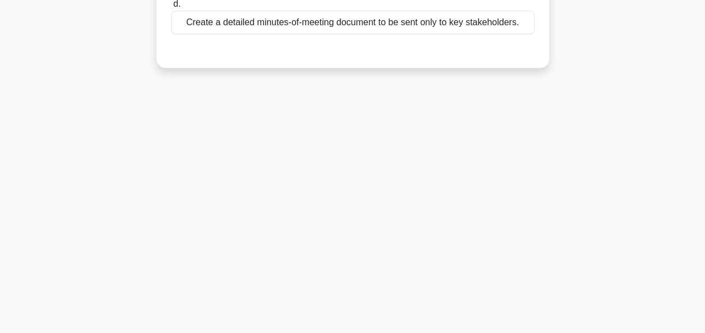
scroll to position [48, 0]
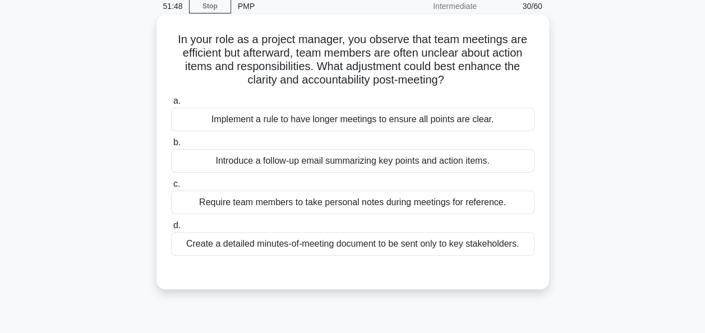
click at [439, 167] on div "Introduce a follow-up email summarizing key points and action items." at bounding box center [352, 161] width 363 height 24
click at [171, 146] on input "b. Introduce a follow-up email summarizing key points and action items." at bounding box center [171, 142] width 0 height 7
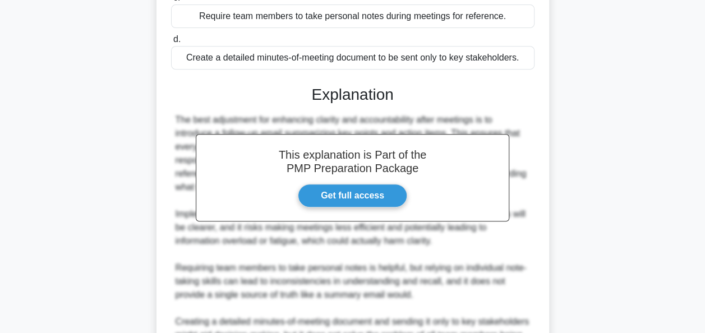
scroll to position [329, 0]
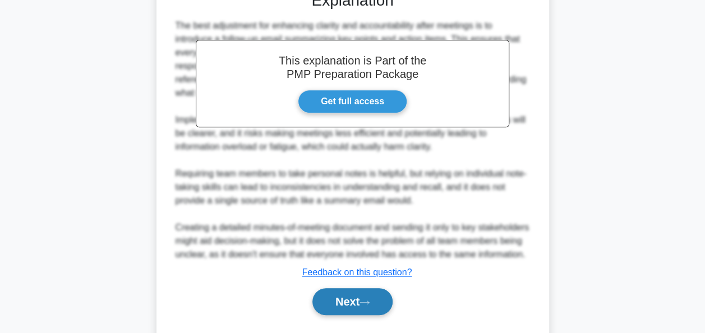
click at [331, 312] on button "Next" at bounding box center [352, 301] width 80 height 27
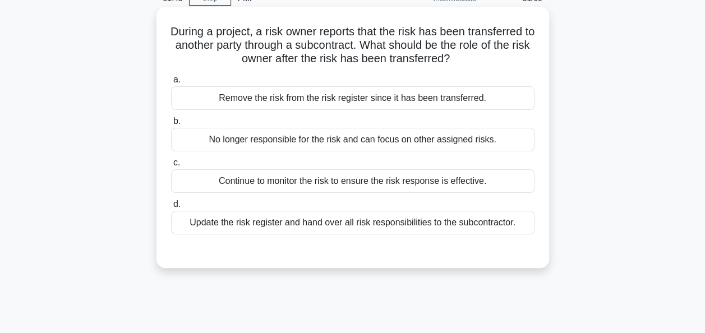
scroll to position [0, 0]
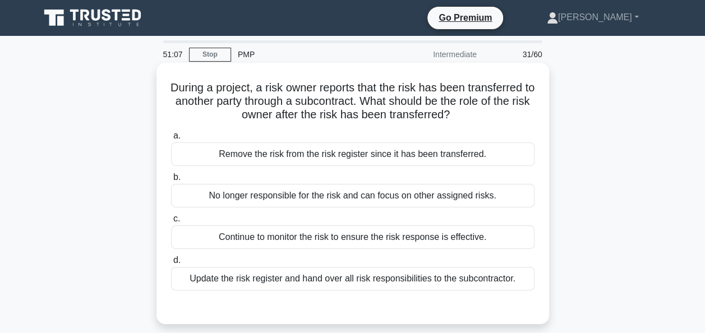
click at [362, 239] on div "Continue to monitor the risk to ensure the risk response is effective." at bounding box center [352, 237] width 363 height 24
click at [171, 223] on input "c. Continue to monitor the risk to ensure the risk response is effective." at bounding box center [171, 218] width 0 height 7
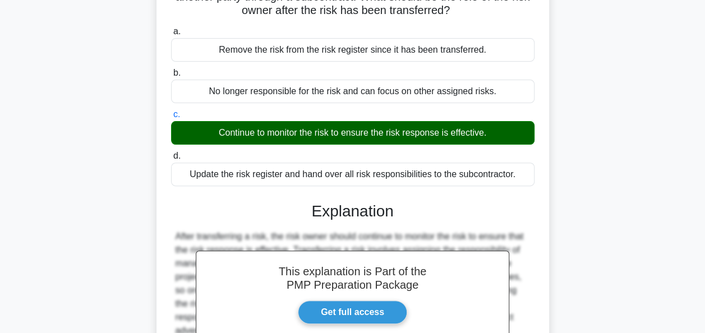
scroll to position [224, 0]
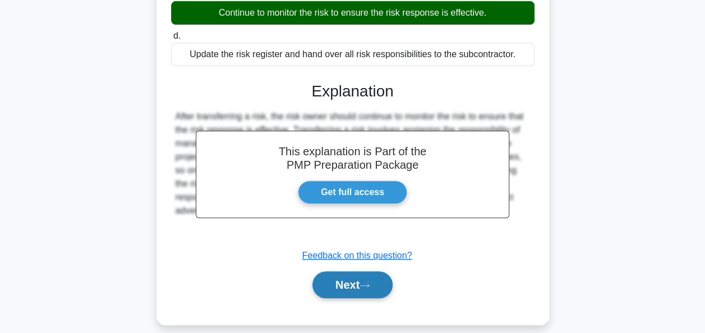
click at [352, 281] on button "Next" at bounding box center [352, 284] width 80 height 27
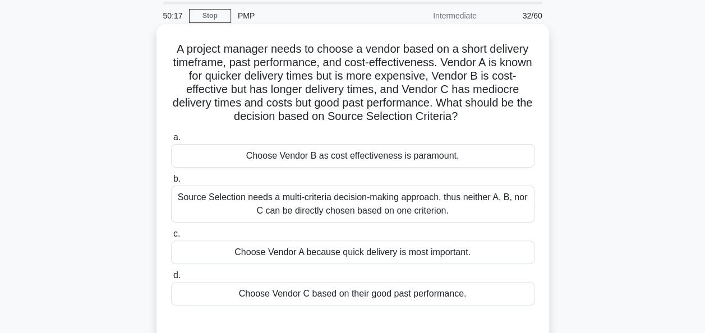
scroll to position [56, 0]
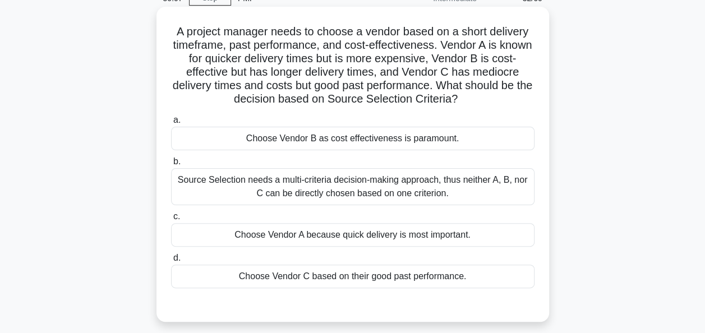
click at [190, 240] on div "Choose Vendor A because quick delivery is most important." at bounding box center [352, 235] width 363 height 24
click at [171, 220] on input "c. Choose Vendor A because quick delivery is most important." at bounding box center [171, 216] width 0 height 7
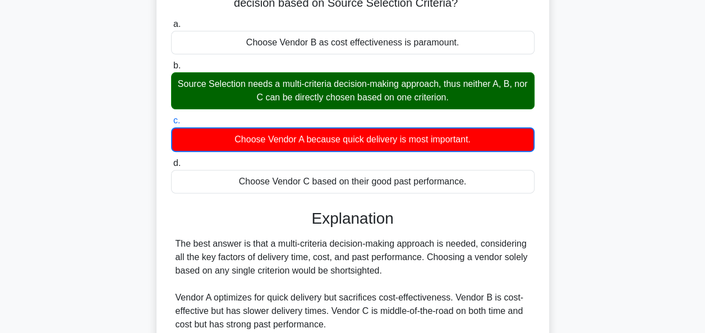
scroll to position [280, 0]
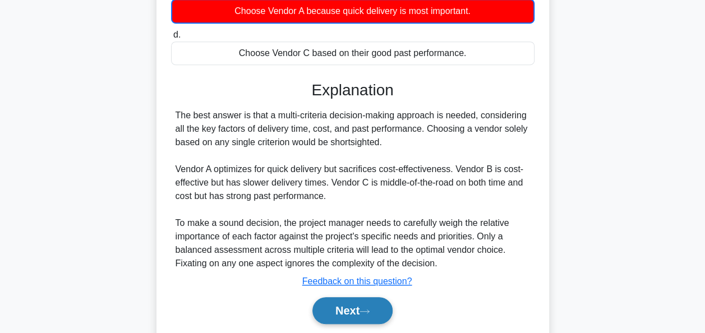
click at [349, 299] on button "Next" at bounding box center [352, 310] width 80 height 27
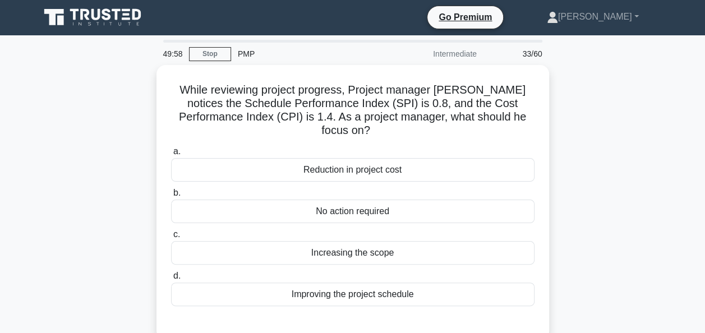
scroll to position [0, 0]
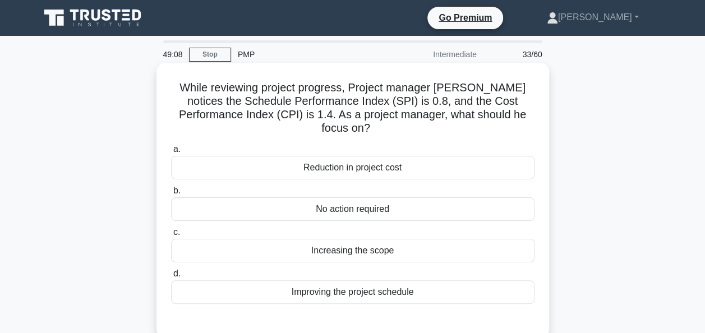
click at [318, 280] on div "Improving the project schedule" at bounding box center [352, 292] width 363 height 24
click at [171, 277] on input "d. Improving the project schedule" at bounding box center [171, 273] width 0 height 7
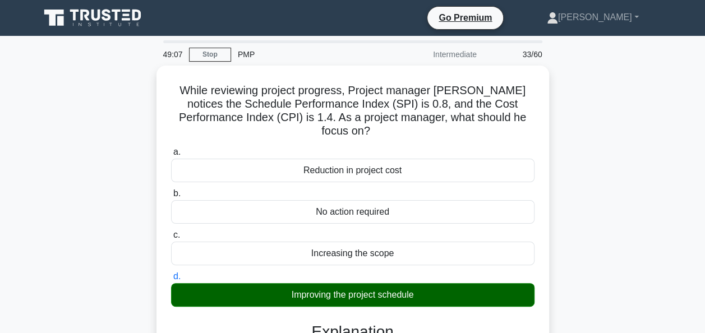
scroll to position [272, 0]
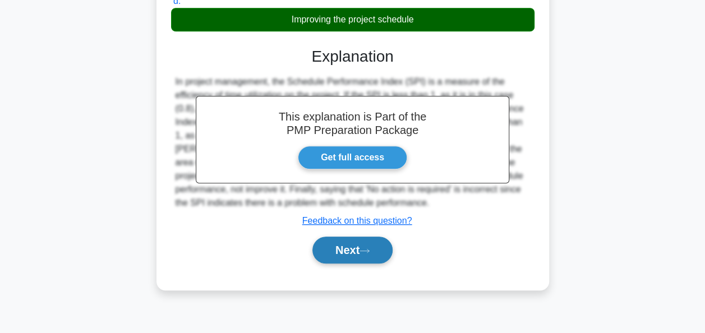
click at [346, 237] on button "Next" at bounding box center [352, 250] width 80 height 27
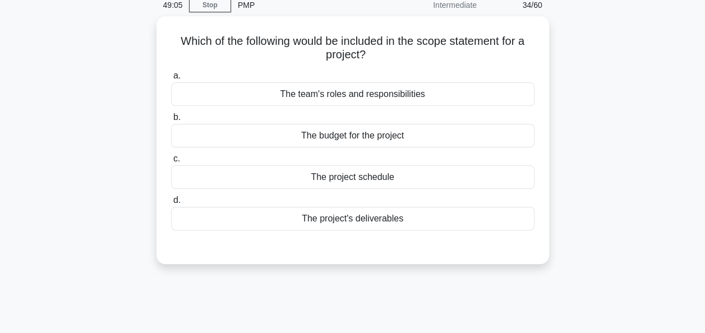
scroll to position [48, 0]
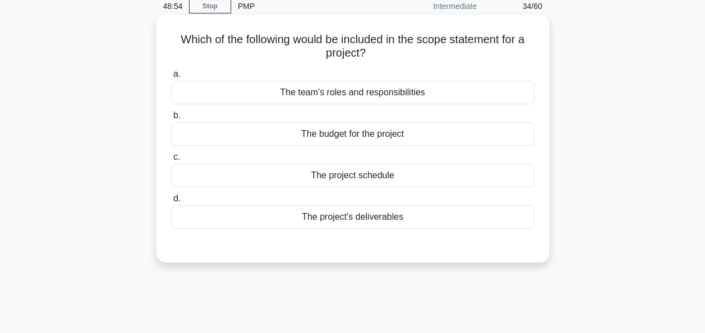
click at [288, 212] on div "The project's deliverables" at bounding box center [352, 217] width 363 height 24
click at [171, 202] on input "d. The project's deliverables" at bounding box center [171, 198] width 0 height 7
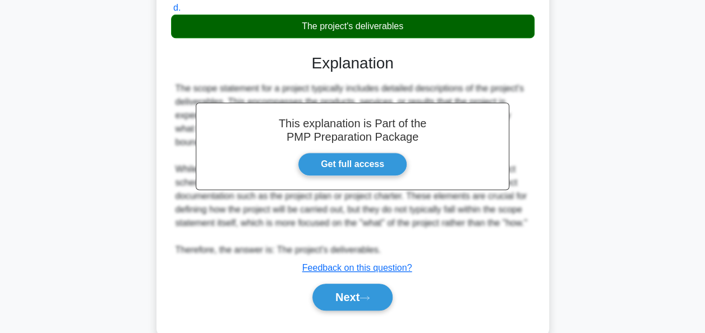
scroll to position [276, 0]
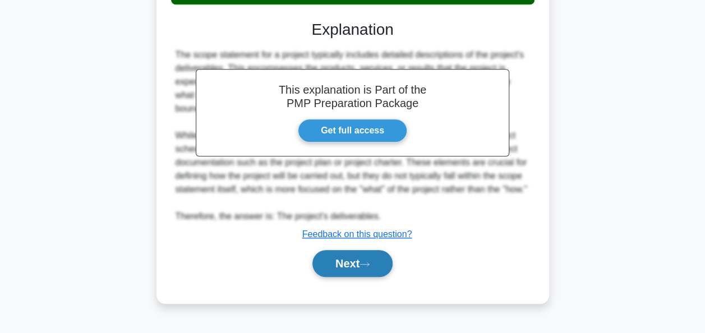
click at [346, 275] on button "Next" at bounding box center [352, 263] width 80 height 27
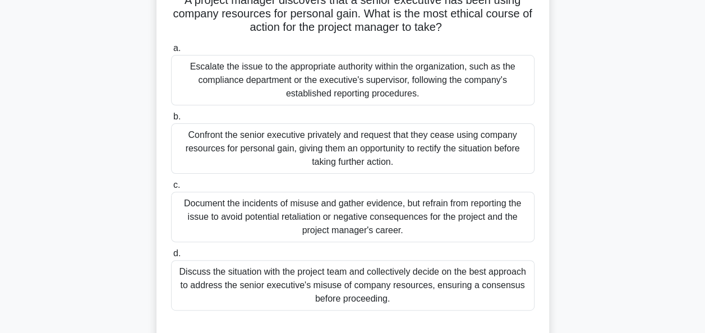
scroll to position [104, 0]
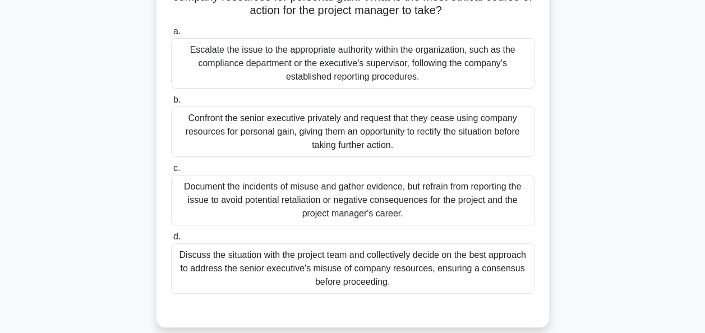
click at [311, 64] on div "Escalate the issue to the appropriate authority within the organization, such a…" at bounding box center [352, 63] width 363 height 50
click at [171, 35] on input "a. Escalate the issue to the appropriate authority within the organization, suc…" at bounding box center [171, 31] width 0 height 7
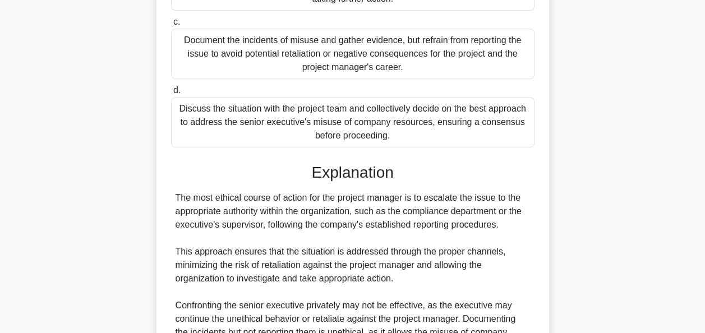
scroll to position [397, 0]
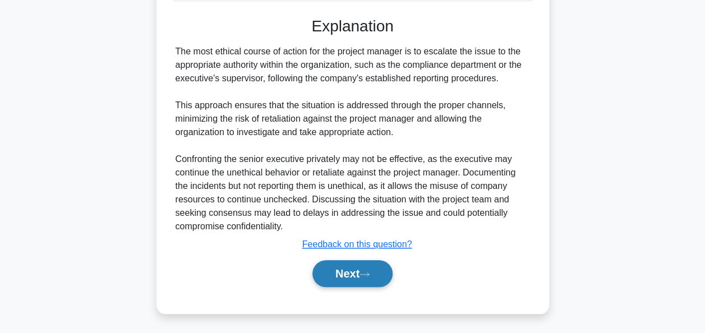
click at [328, 279] on button "Next" at bounding box center [352, 273] width 80 height 27
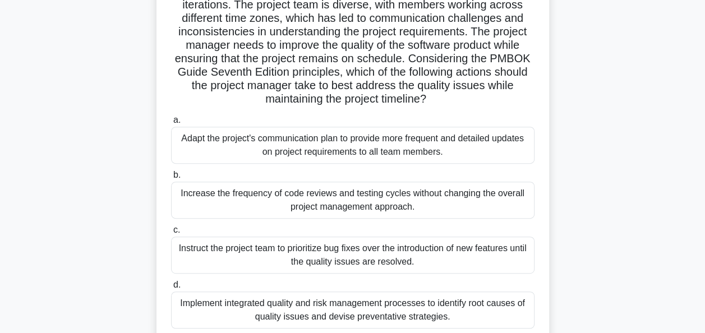
scroll to position [168, 0]
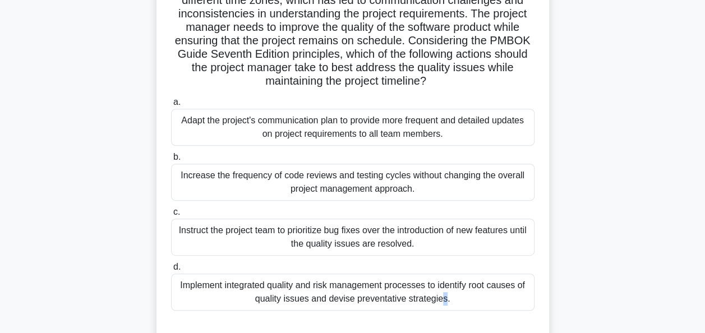
click at [281, 284] on div "Implement integrated quality and risk management processes to identify root cau…" at bounding box center [352, 292] width 363 height 37
click at [383, 298] on div "Implement integrated quality and risk management processes to identify root cau…" at bounding box center [352, 292] width 363 height 37
click at [171, 271] on input "d. Implement integrated quality and risk management processes to identify root …" at bounding box center [171, 266] width 0 height 7
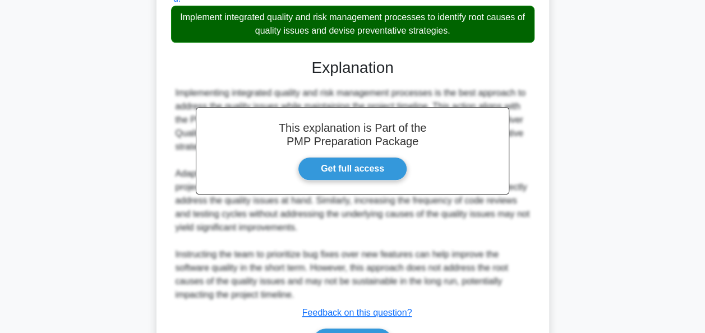
scroll to position [448, 0]
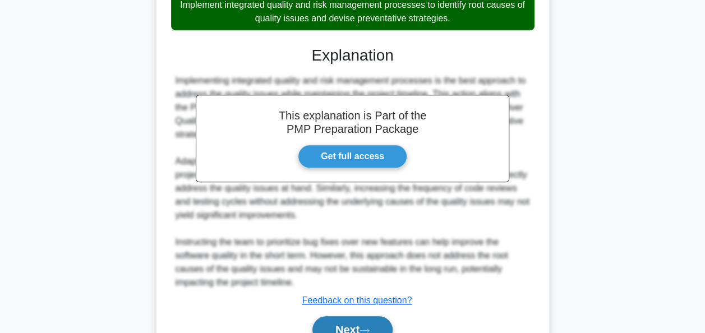
click at [354, 322] on button "Next" at bounding box center [352, 329] width 80 height 27
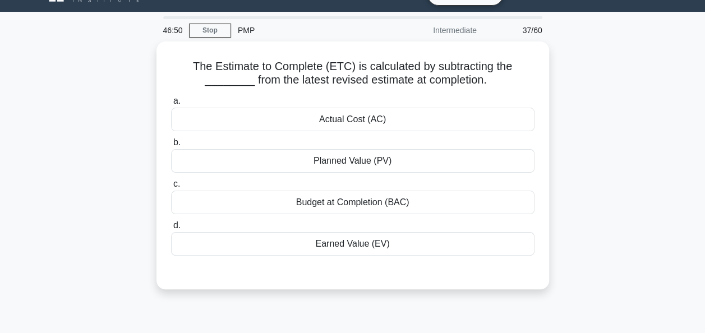
scroll to position [0, 0]
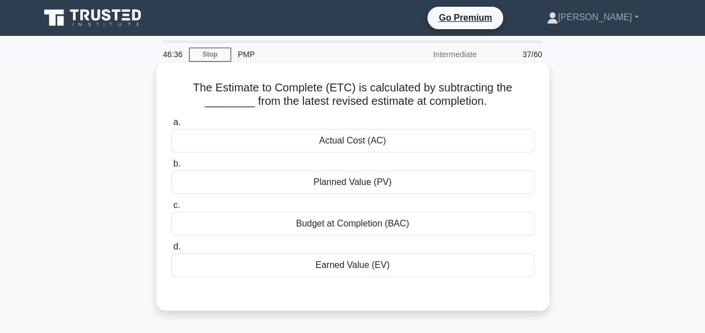
click at [380, 232] on div "Budget at Completion (BAC)" at bounding box center [352, 224] width 363 height 24
click at [171, 209] on input "c. Budget at Completion (BAC)" at bounding box center [171, 205] width 0 height 7
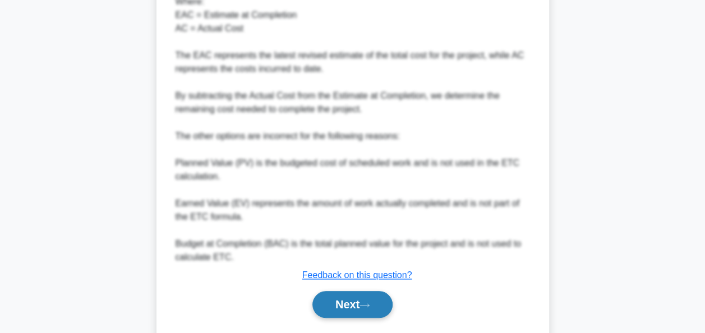
scroll to position [479, 0]
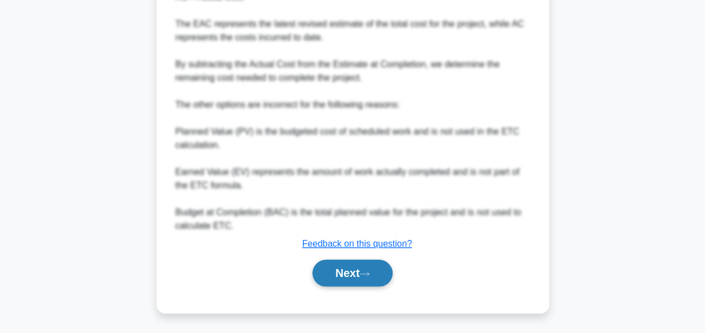
click at [373, 277] on button "Next" at bounding box center [352, 273] width 80 height 27
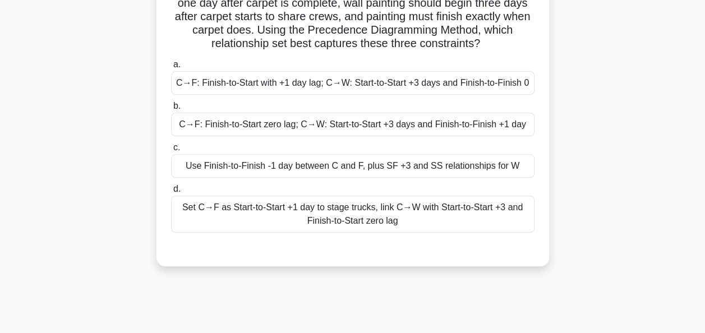
scroll to position [48, 0]
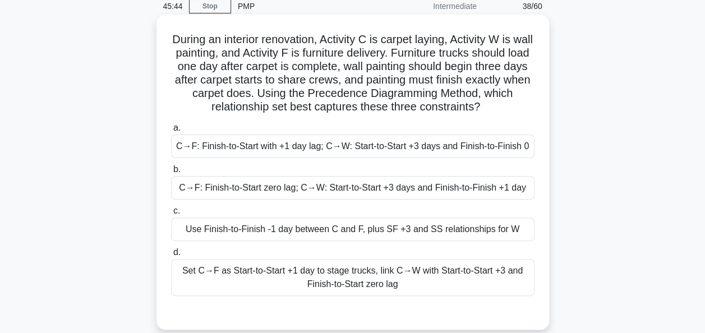
click at [439, 285] on div "Set C→F as Start-to-Start +1 day to stage trucks, link C→W with Start-to-Start …" at bounding box center [352, 277] width 363 height 37
click at [171, 256] on input "d. Set C→F as Start-to-Start +1 day to stage trucks, link C→W with Start-to-Sta…" at bounding box center [171, 252] width 0 height 7
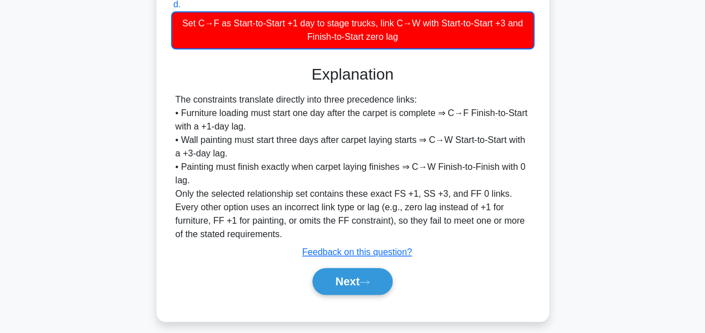
scroll to position [318, 0]
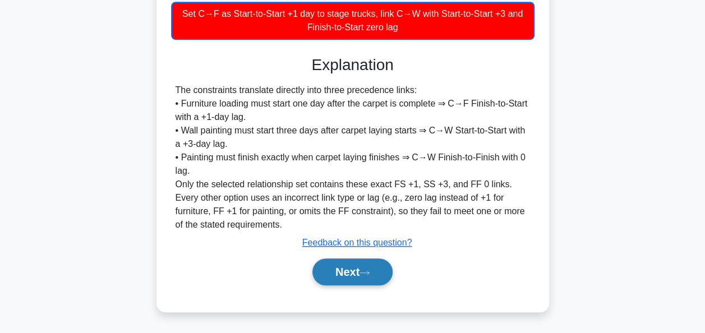
click at [327, 260] on button "Next" at bounding box center [352, 271] width 80 height 27
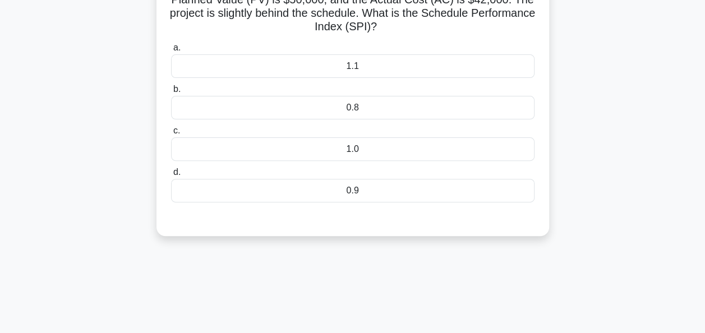
scroll to position [0, 0]
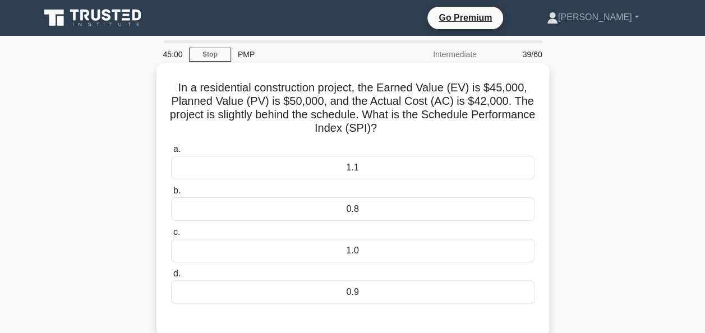
click at [278, 292] on div "0.9" at bounding box center [352, 292] width 363 height 24
click at [171, 277] on input "d. 0.9" at bounding box center [171, 273] width 0 height 7
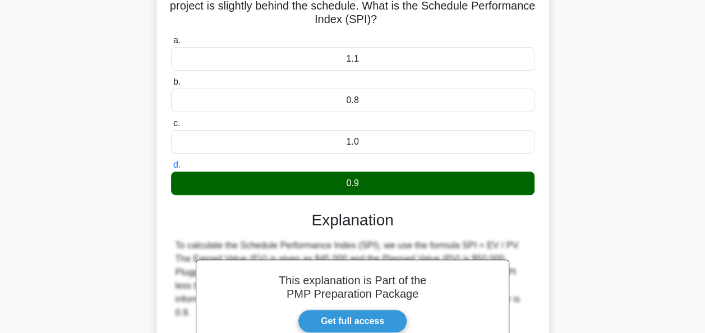
scroll to position [272, 0]
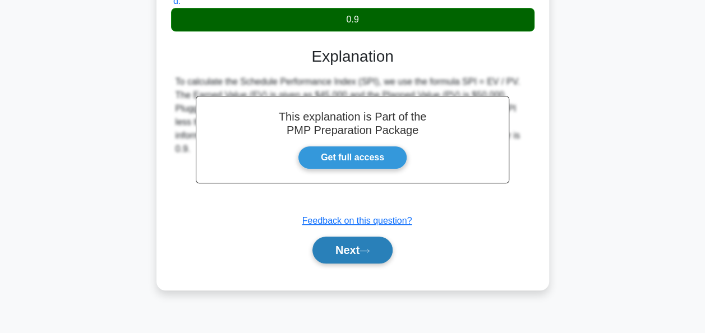
click at [355, 257] on button "Next" at bounding box center [352, 250] width 80 height 27
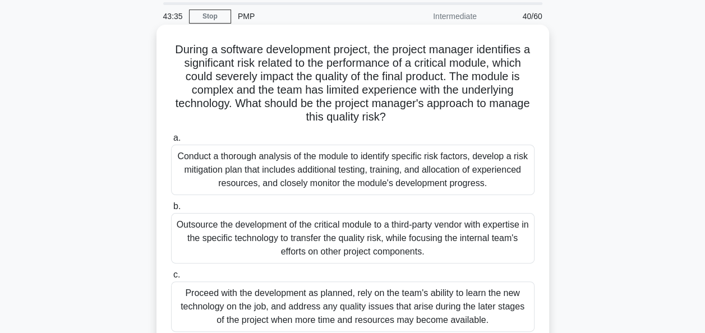
scroll to position [56, 0]
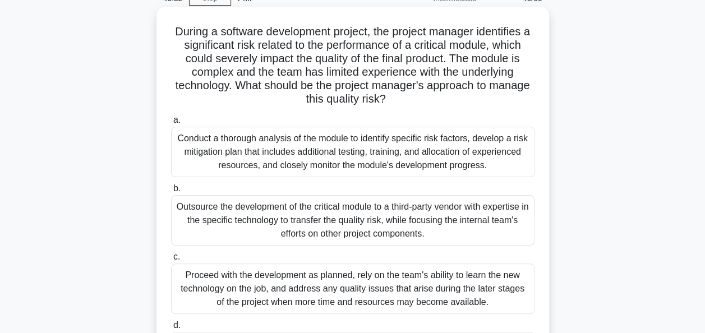
click at [261, 164] on div "Conduct a thorough analysis of the module to identify specific risk factors, de…" at bounding box center [352, 152] width 363 height 50
click at [171, 124] on input "a. Conduct a thorough analysis of the module to identify specific risk factors,…" at bounding box center [171, 120] width 0 height 7
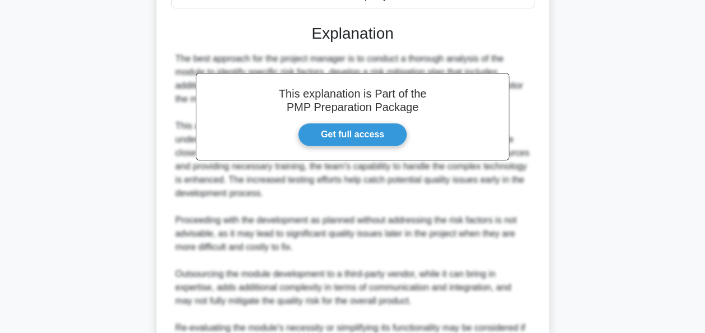
scroll to position [558, 0]
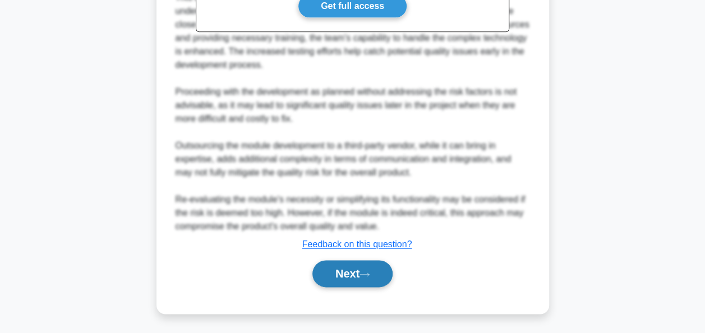
click at [367, 269] on button "Next" at bounding box center [352, 273] width 80 height 27
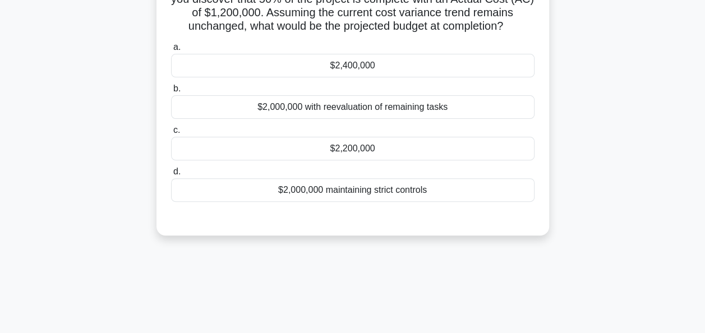
scroll to position [0, 0]
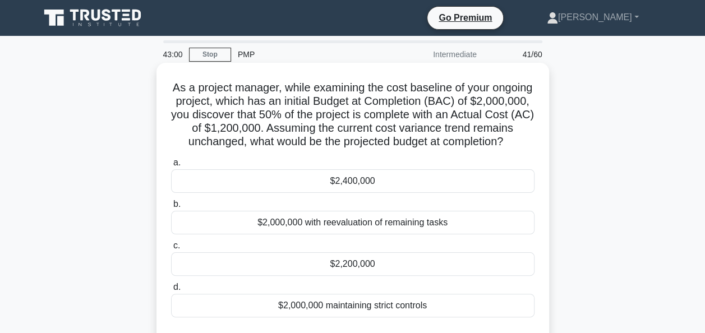
click at [364, 193] on div "$2,400,000" at bounding box center [352, 181] width 363 height 24
click at [171, 166] on input "a. $2,400,000" at bounding box center [171, 162] width 0 height 7
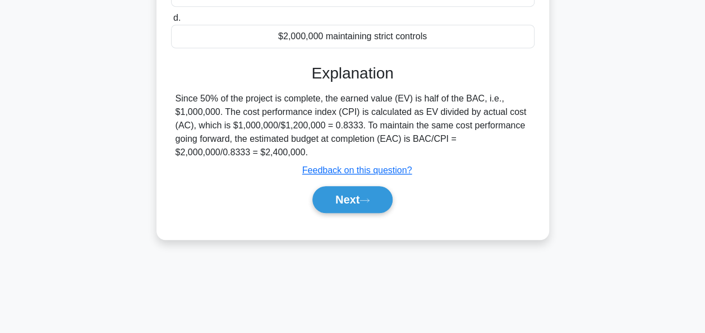
scroll to position [272, 0]
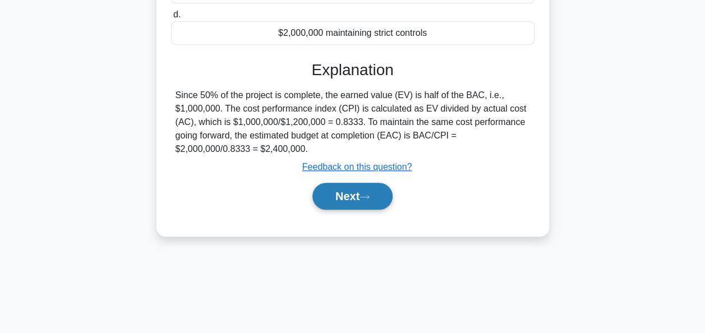
click at [339, 210] on button "Next" at bounding box center [352, 196] width 80 height 27
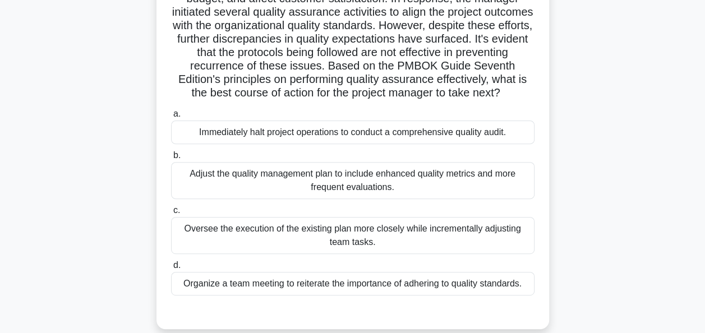
scroll to position [160, 0]
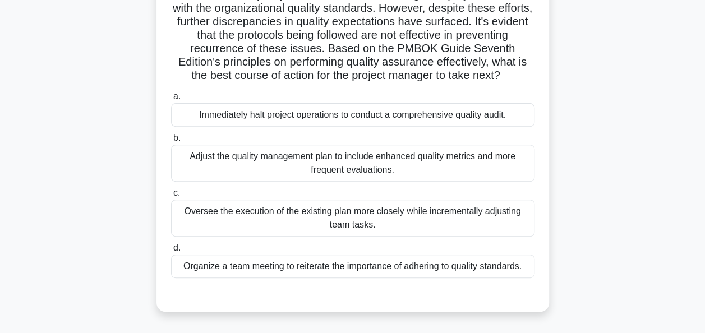
click at [317, 182] on div "Adjust the quality management plan to include enhanced quality metrics and more…" at bounding box center [352, 163] width 363 height 37
click at [171, 142] on input "b. Adjust the quality management plan to include enhanced quality metrics and m…" at bounding box center [171, 138] width 0 height 7
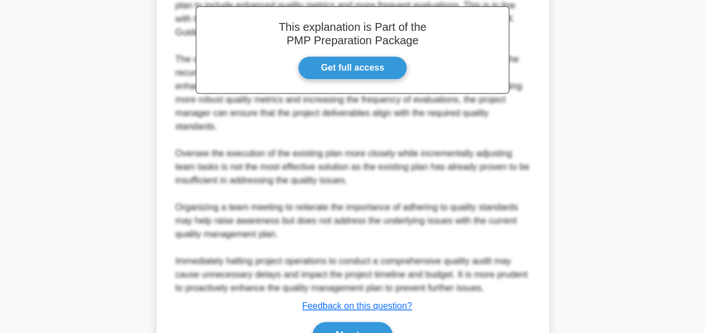
scroll to position [553, 0]
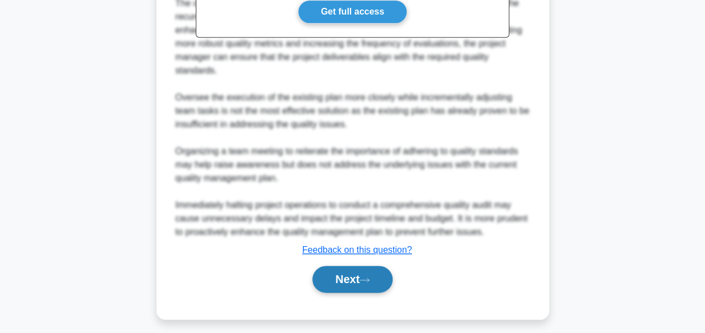
click at [350, 280] on button "Next" at bounding box center [352, 279] width 80 height 27
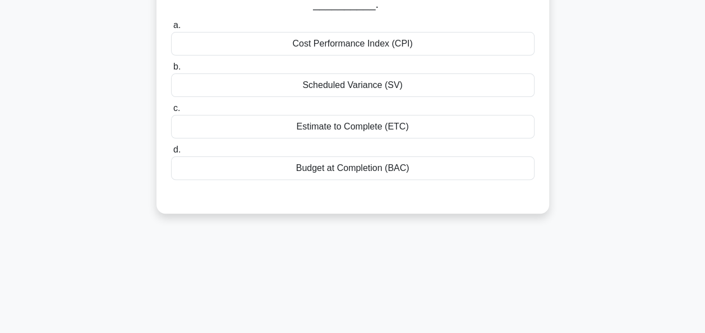
scroll to position [48, 0]
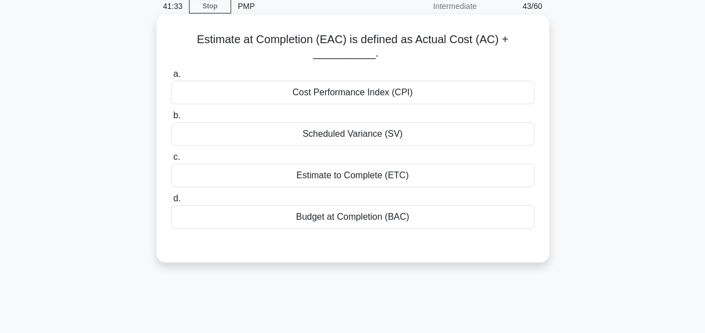
click at [364, 229] on div "a. Cost Performance Index (CPI) b. Scheduled Variance (SV) c. d." at bounding box center [352, 148] width 377 height 166
click at [369, 219] on div "Budget at Completion (BAC)" at bounding box center [352, 217] width 363 height 24
click at [171, 202] on input "d. Budget at Completion (BAC)" at bounding box center [171, 198] width 0 height 7
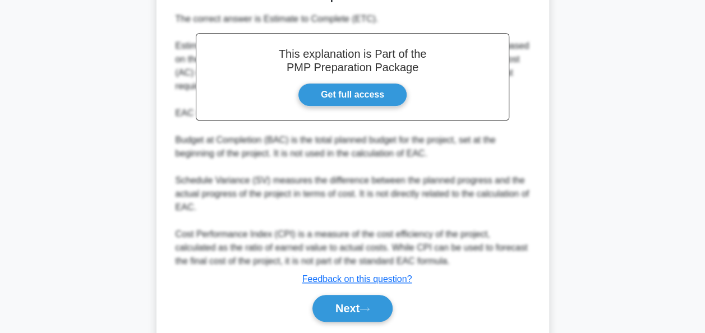
scroll to position [345, 0]
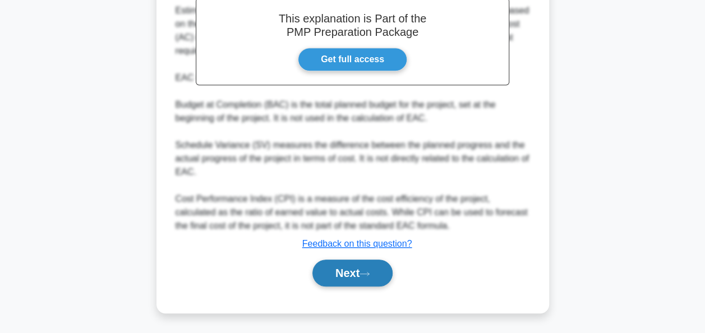
click at [364, 279] on button "Next" at bounding box center [352, 273] width 80 height 27
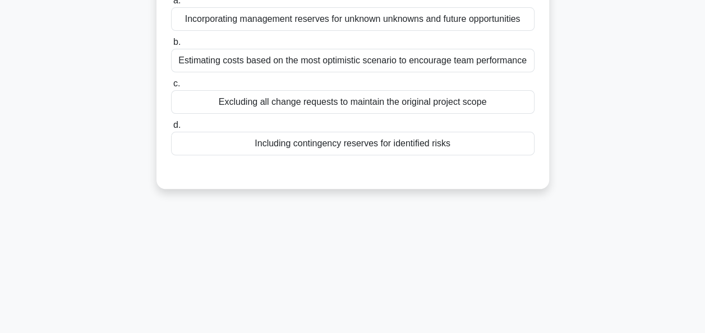
scroll to position [48, 0]
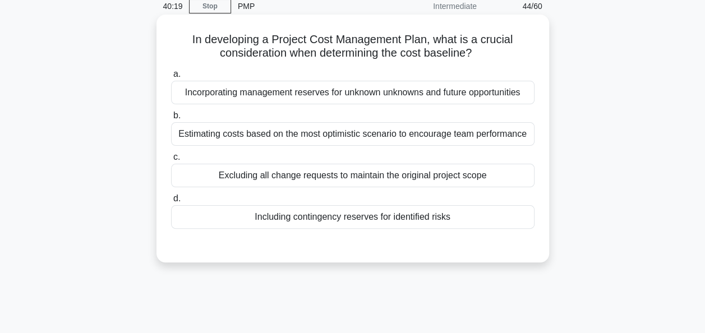
click at [317, 221] on div "Including contingency reserves for identified risks" at bounding box center [352, 217] width 363 height 24
click at [171, 202] on input "d. Including contingency reserves for identified risks" at bounding box center [171, 198] width 0 height 7
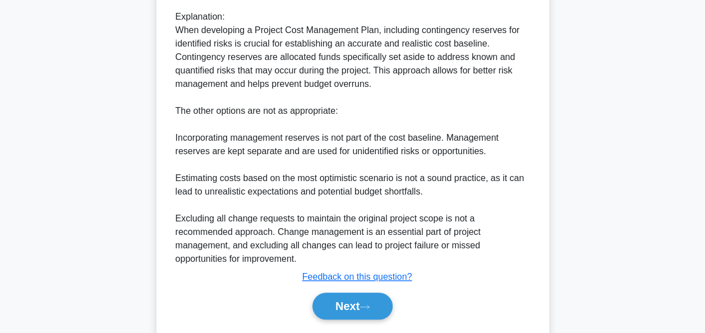
scroll to position [383, 0]
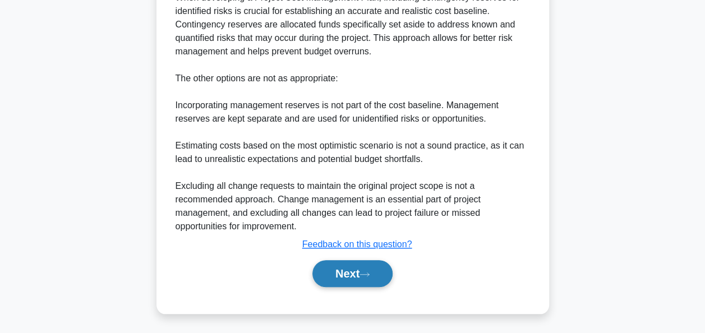
click at [372, 278] on button "Next" at bounding box center [352, 273] width 80 height 27
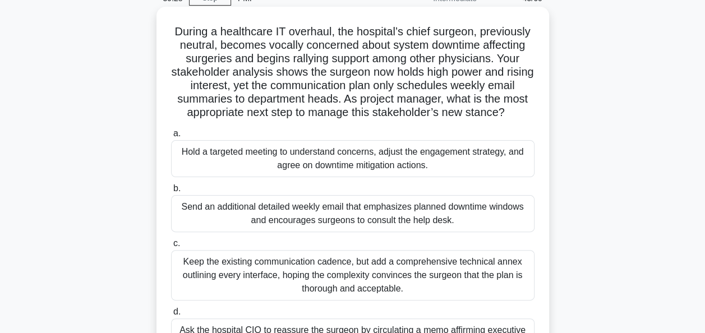
scroll to position [112, 0]
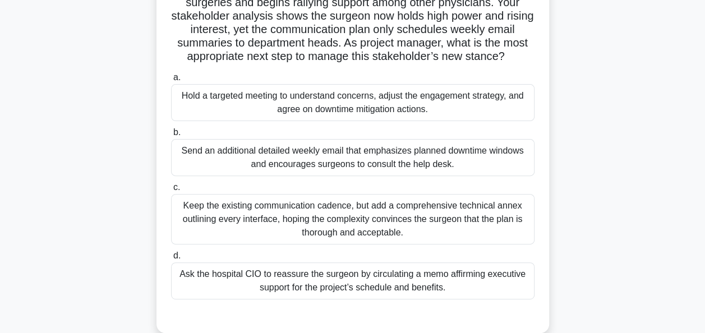
click at [461, 114] on div "Hold a targeted meeting to understand concerns, adjust the engagement strategy,…" at bounding box center [352, 102] width 363 height 37
click at [171, 81] on input "a. Hold a targeted meeting to understand concerns, adjust the engagement strate…" at bounding box center [171, 77] width 0 height 7
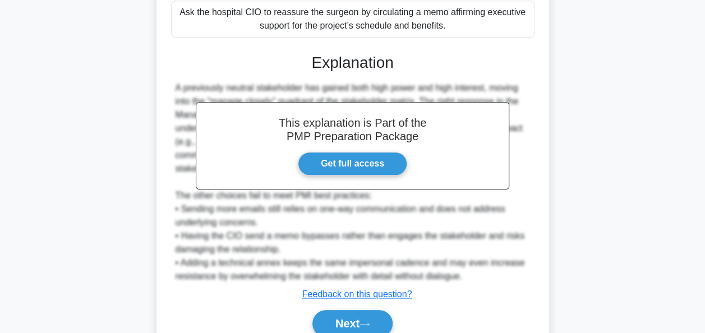
scroll to position [424, 0]
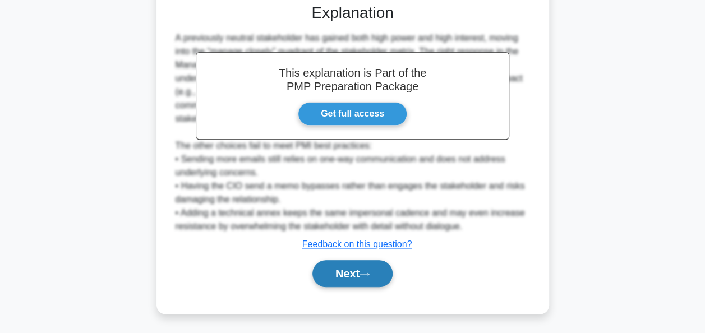
click at [371, 277] on button "Next" at bounding box center [352, 273] width 80 height 27
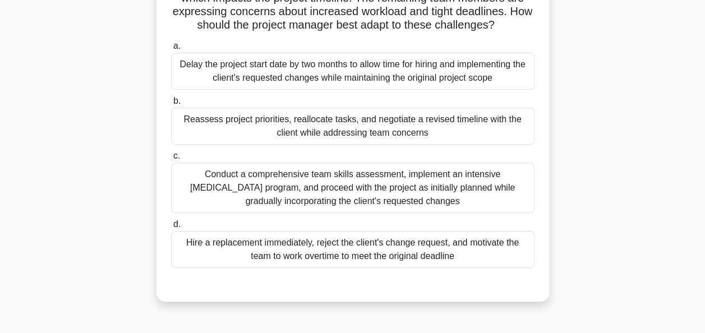
scroll to position [160, 0]
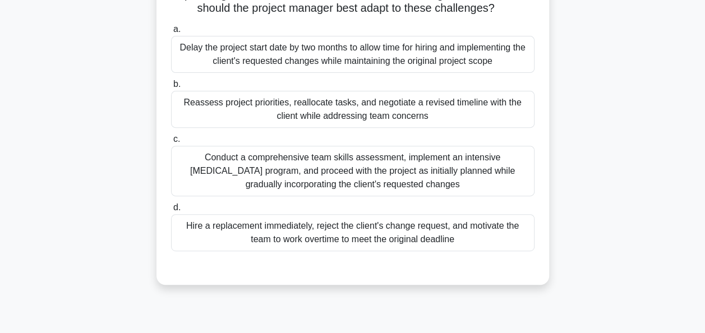
click at [178, 191] on div "Conduct a comprehensive team skills assessment, implement an intensive [MEDICAL…" at bounding box center [352, 171] width 363 height 50
click at [171, 143] on input "c. Conduct a comprehensive team skills assessment, implement an intensive [MEDI…" at bounding box center [171, 139] width 0 height 7
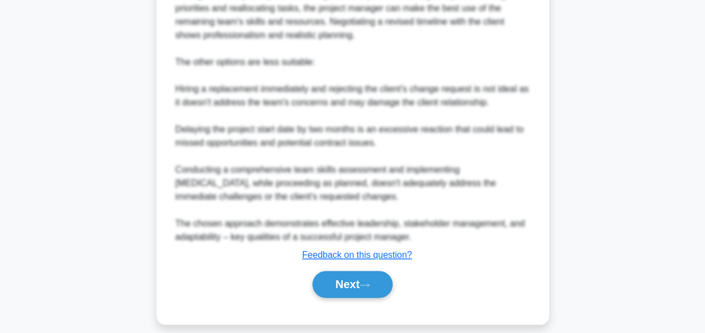
scroll to position [627, 0]
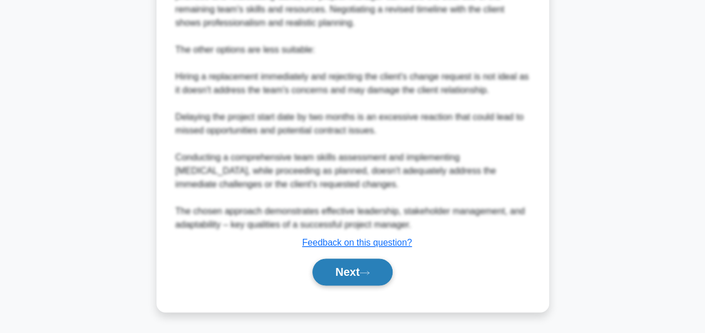
click at [355, 269] on button "Next" at bounding box center [352, 271] width 80 height 27
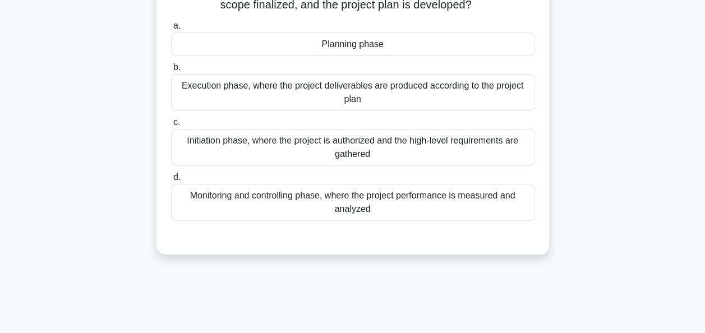
scroll to position [0, 0]
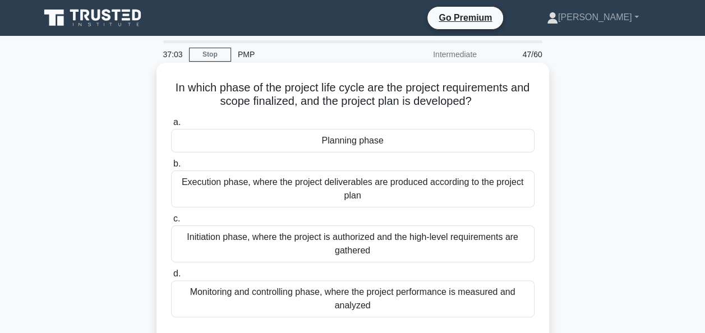
click at [282, 201] on div "Execution phase, where the project deliverables are produced according to the p…" at bounding box center [352, 188] width 363 height 37
click at [171, 168] on input "b. Execution phase, where the project deliverables are produced according to th…" at bounding box center [171, 163] width 0 height 7
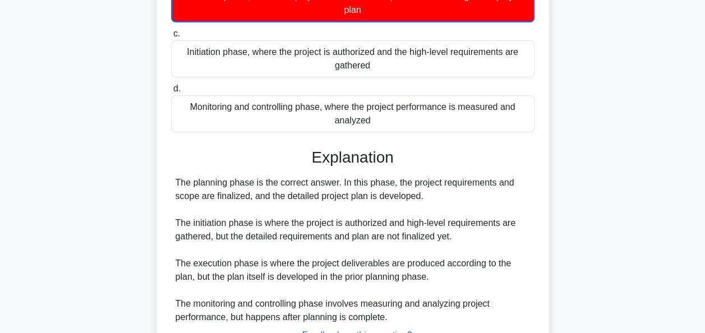
scroll to position [277, 0]
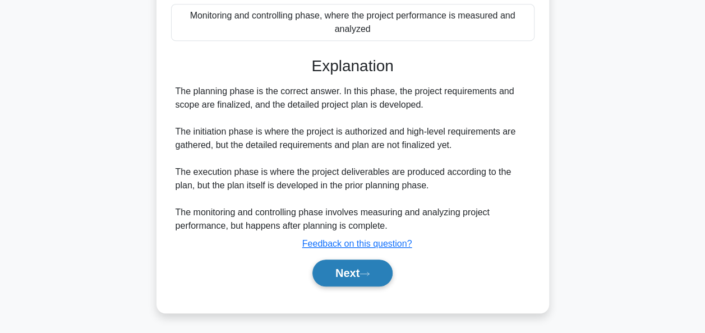
click at [351, 281] on button "Next" at bounding box center [352, 273] width 80 height 27
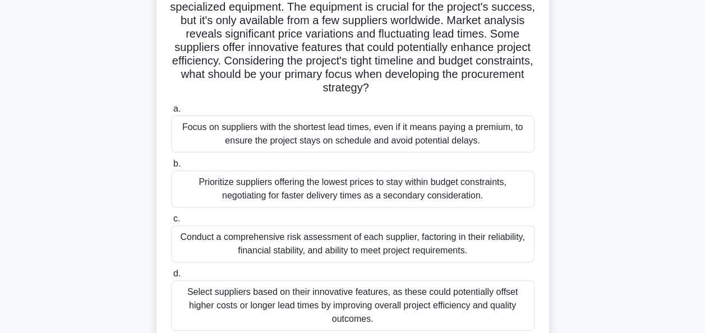
scroll to position [112, 0]
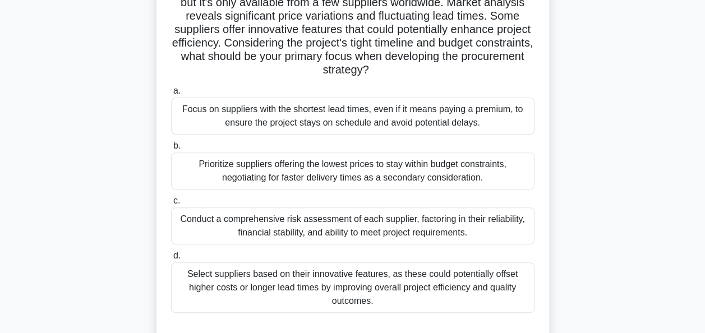
click at [267, 235] on div "Conduct a comprehensive risk assessment of each supplier, factoring in their re…" at bounding box center [352, 225] width 363 height 37
click at [171, 205] on input "c. Conduct a comprehensive risk assessment of each supplier, factoring in their…" at bounding box center [171, 200] width 0 height 7
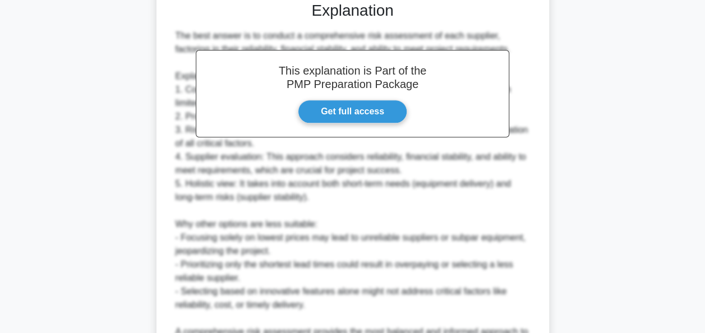
scroll to position [505, 0]
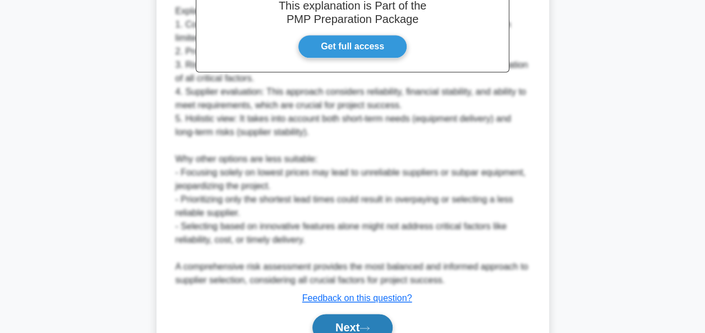
click at [330, 320] on button "Next" at bounding box center [352, 327] width 80 height 27
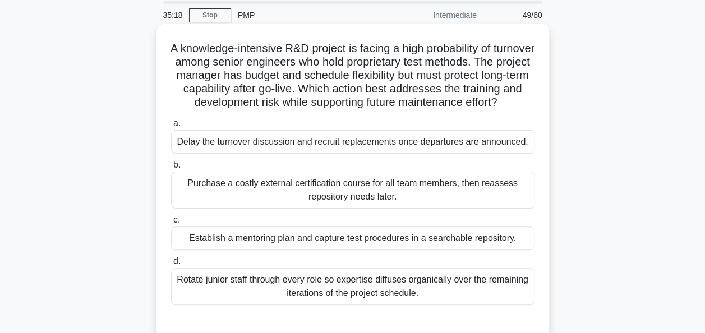
scroll to position [56, 0]
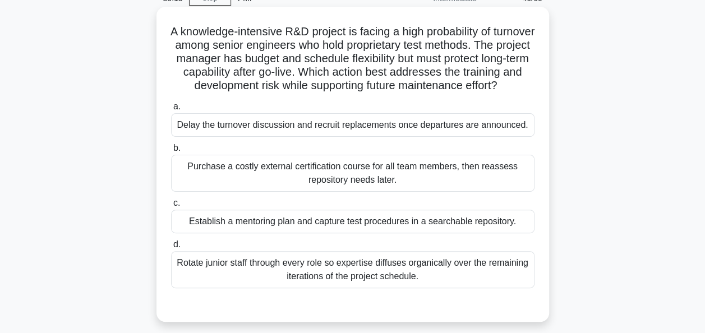
click at [206, 229] on div "Establish a mentoring plan and capture test procedures in a searchable reposito…" at bounding box center [352, 222] width 363 height 24
click at [171, 207] on input "c. Establish a mentoring plan and capture test procedures in a searchable repos…" at bounding box center [171, 203] width 0 height 7
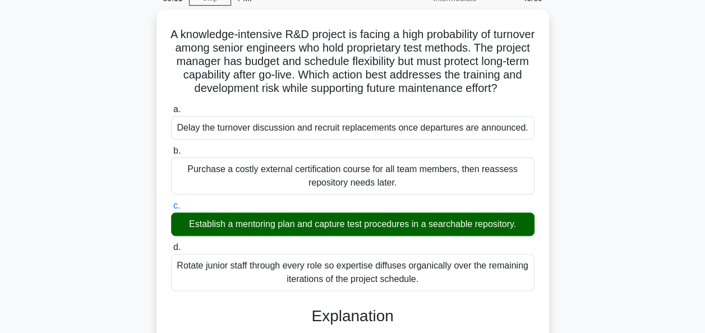
scroll to position [370, 0]
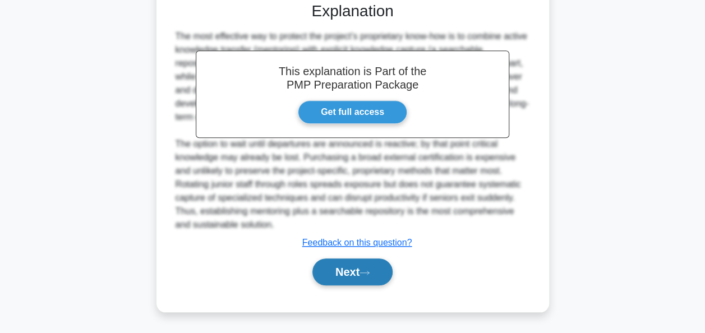
click at [369, 278] on button "Next" at bounding box center [352, 271] width 80 height 27
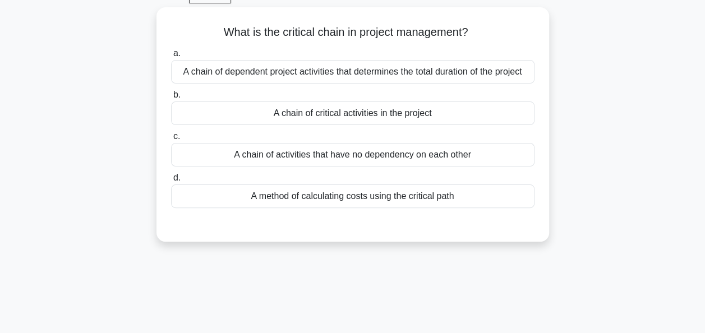
scroll to position [0, 0]
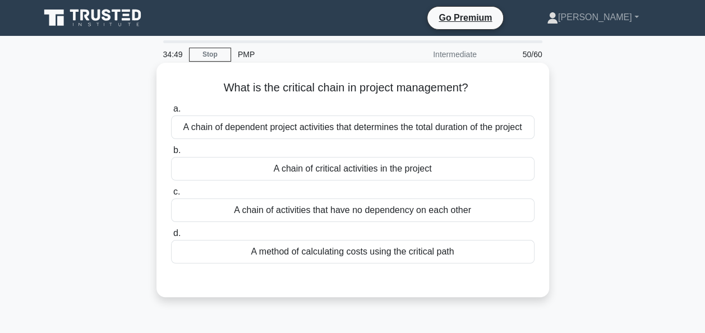
click at [479, 165] on div "A chain of critical activities in the project" at bounding box center [352, 169] width 363 height 24
click at [171, 154] on input "b. A chain of critical activities in the project" at bounding box center [171, 150] width 0 height 7
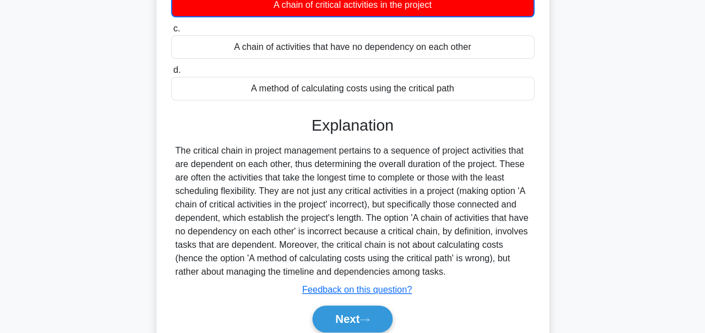
scroll to position [272, 0]
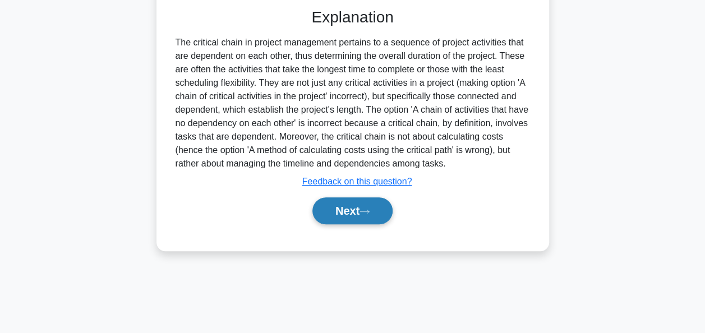
click at [359, 224] on button "Next" at bounding box center [352, 210] width 80 height 27
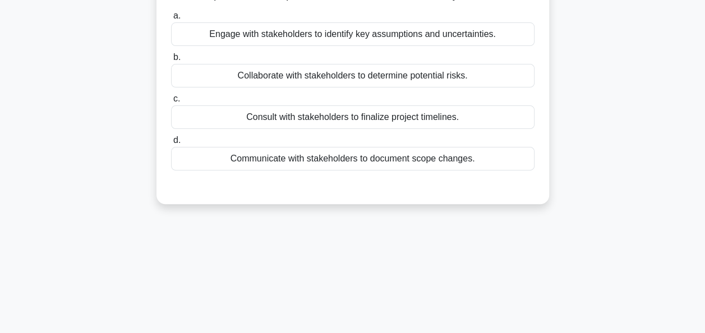
scroll to position [0, 0]
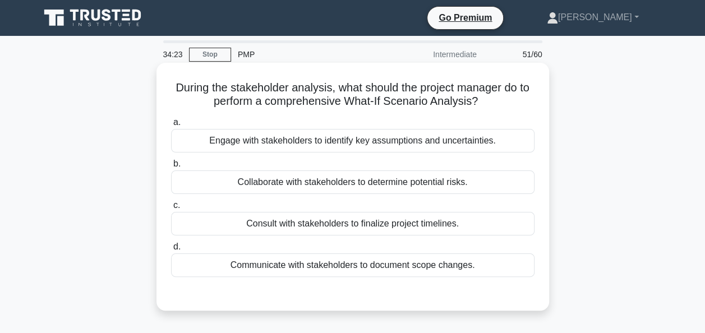
click at [499, 141] on div "Engage with stakeholders to identify key assumptions and uncertainties." at bounding box center [352, 141] width 363 height 24
click at [171, 126] on input "a. Engage with stakeholders to identify key assumptions and uncertainties." at bounding box center [171, 122] width 0 height 7
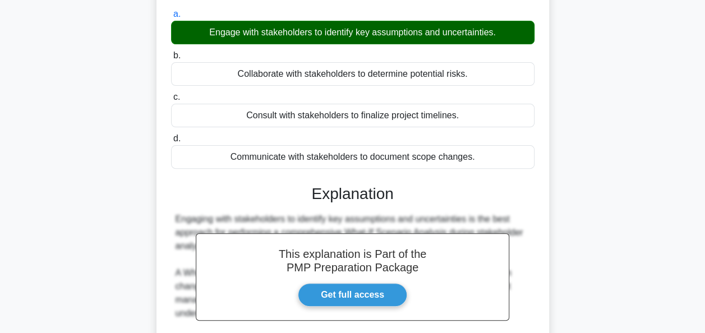
scroll to position [272, 0]
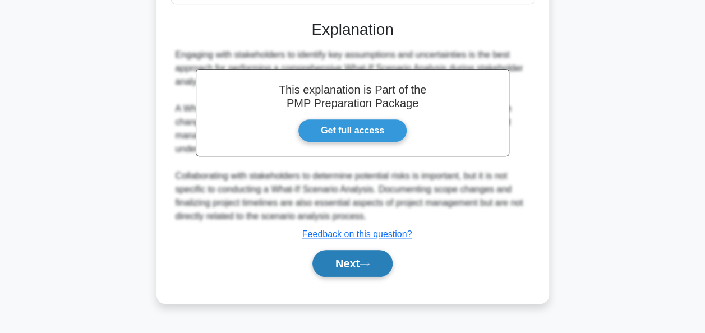
click at [348, 261] on button "Next" at bounding box center [352, 263] width 80 height 27
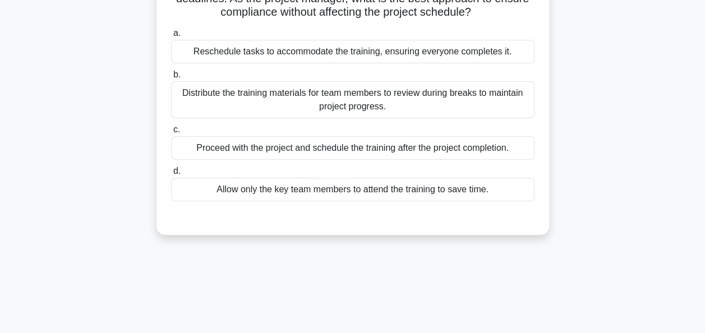
scroll to position [48, 0]
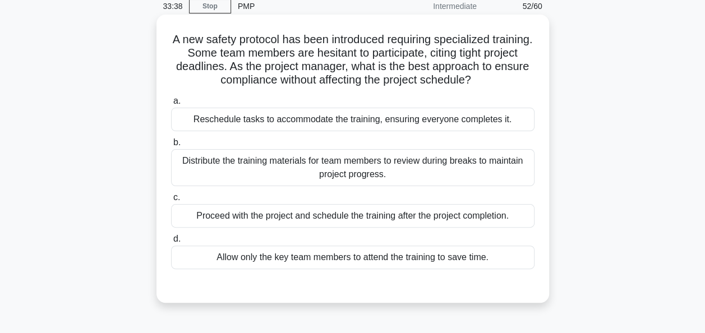
click at [253, 177] on div "Distribute the training materials for team members to review during breaks to m…" at bounding box center [352, 167] width 363 height 37
click at [171, 146] on input "b. Distribute the training materials for team members to review during breaks t…" at bounding box center [171, 142] width 0 height 7
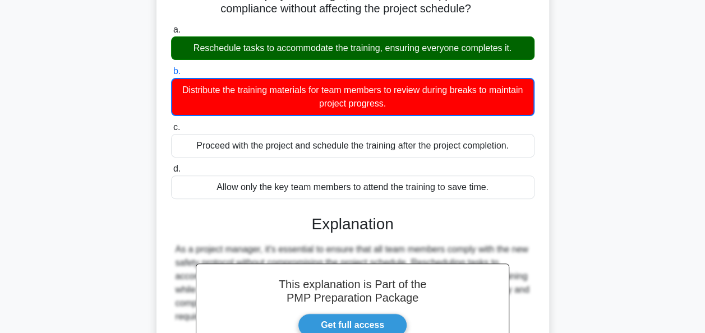
scroll to position [272, 0]
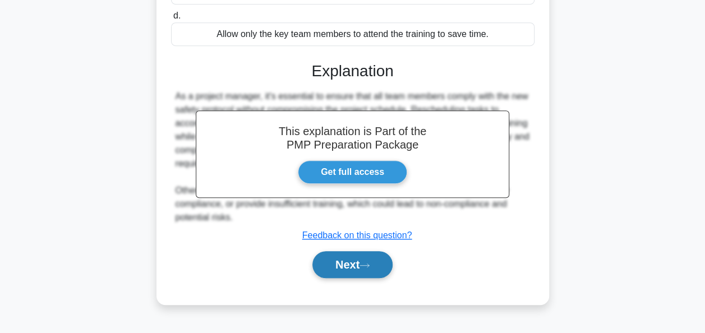
click at [340, 268] on button "Next" at bounding box center [352, 264] width 80 height 27
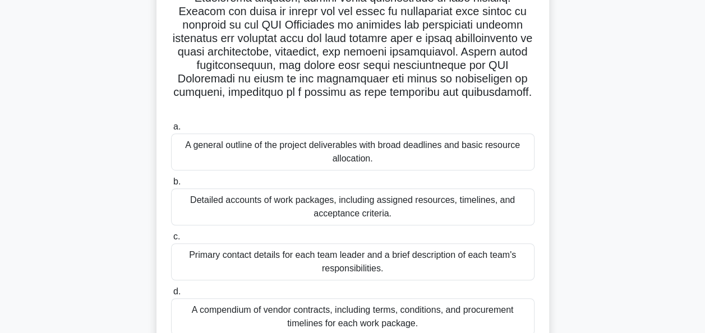
scroll to position [334, 0]
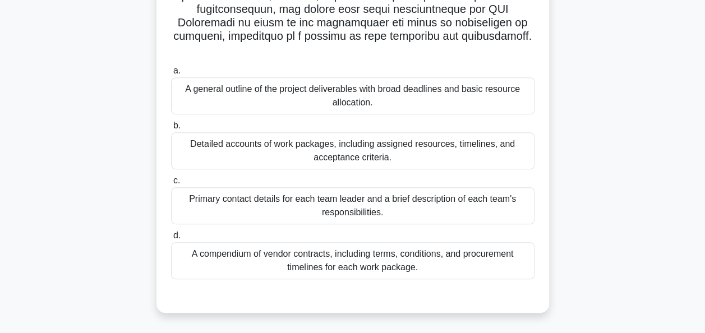
click at [247, 157] on div "Detailed accounts of work packages, including assigned resources, timelines, an…" at bounding box center [352, 150] width 363 height 37
click at [171, 129] on input "b. Detailed accounts of work packages, including assigned resources, timelines,…" at bounding box center [171, 125] width 0 height 7
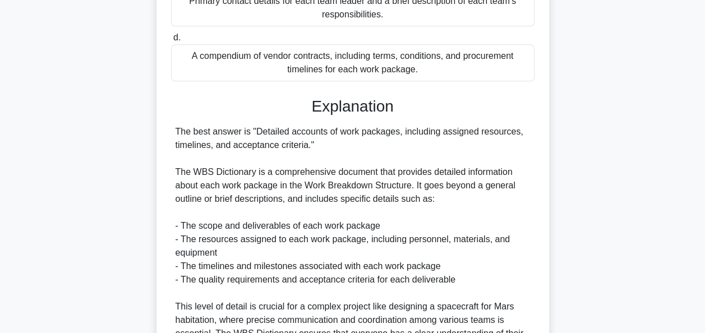
scroll to position [727, 0]
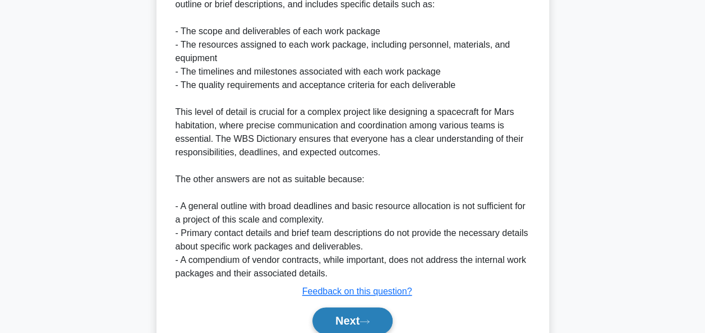
click at [341, 324] on button "Next" at bounding box center [352, 320] width 80 height 27
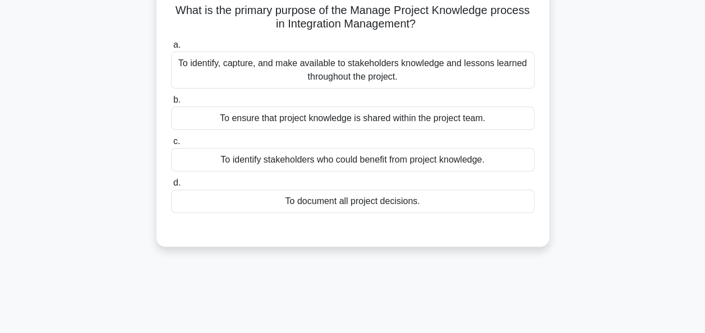
scroll to position [0, 0]
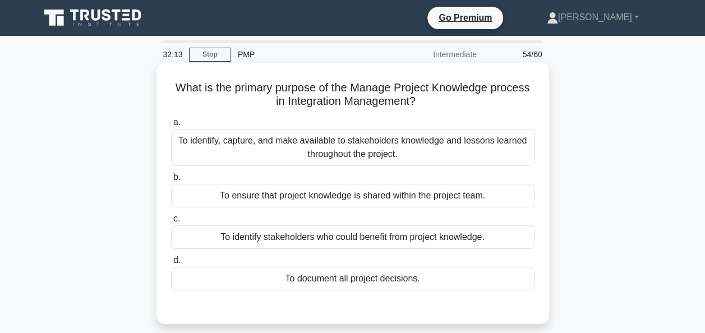
click at [378, 148] on div "To identify, capture, and make available to stakeholders knowledge and lessons …" at bounding box center [352, 147] width 363 height 37
click at [171, 126] on input "a. To identify, capture, and make available to stakeholders knowledge and lesso…" at bounding box center [171, 122] width 0 height 7
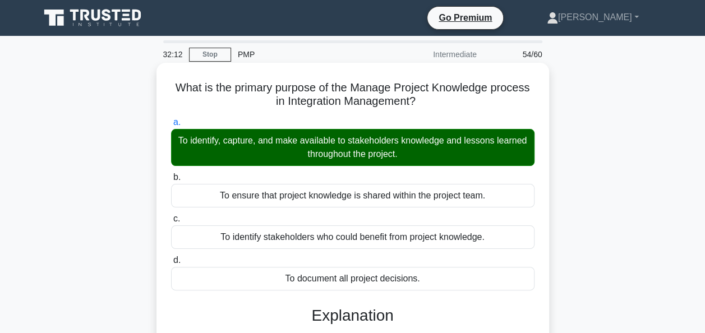
scroll to position [272, 0]
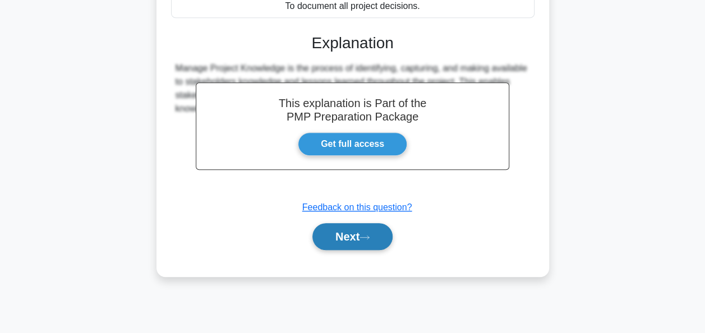
click at [336, 234] on button "Next" at bounding box center [352, 236] width 80 height 27
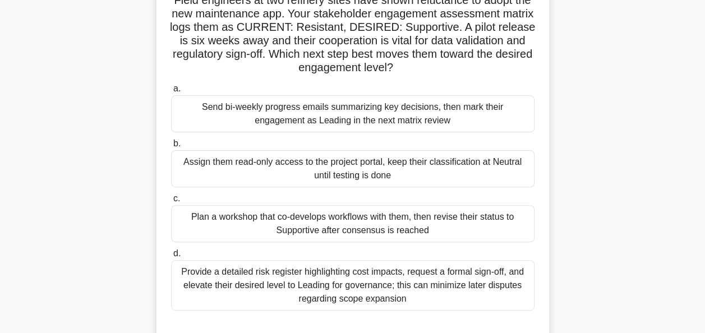
scroll to position [112, 0]
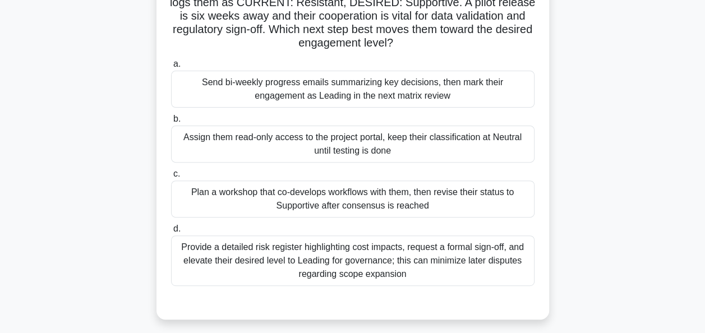
click at [502, 267] on div "Provide a detailed risk register highlighting cost impacts, request a formal si…" at bounding box center [352, 260] width 363 height 50
click at [171, 233] on input "d. Provide a detailed risk register highlighting cost impacts, request a formal…" at bounding box center [171, 228] width 0 height 7
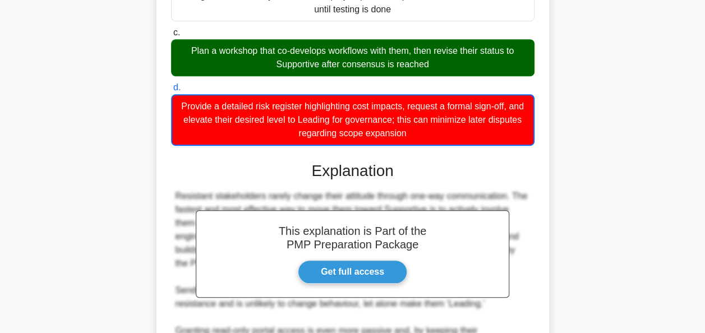
scroll to position [439, 0]
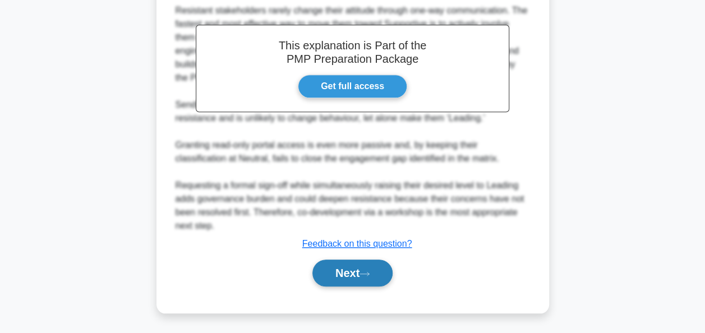
click at [316, 273] on button "Next" at bounding box center [352, 273] width 80 height 27
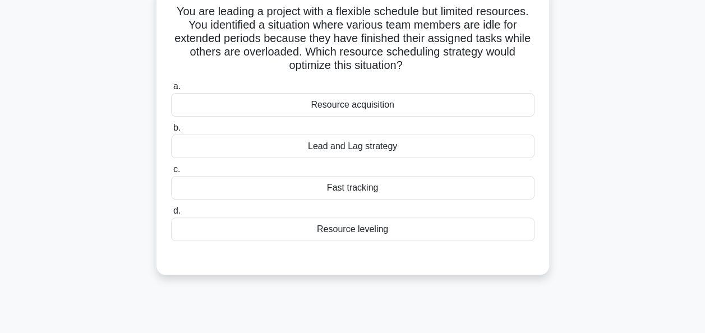
scroll to position [0, 0]
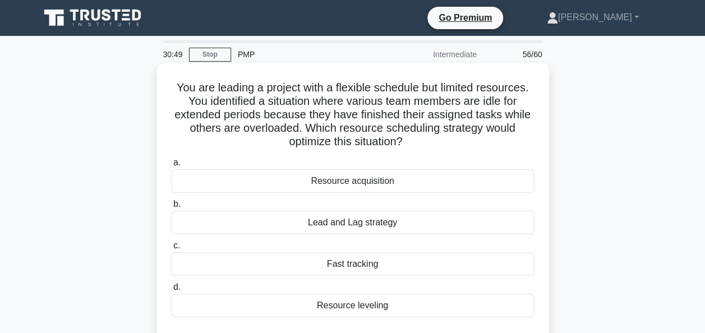
click at [354, 311] on div "Resource leveling" at bounding box center [352, 306] width 363 height 24
click at [171, 291] on input "d. Resource leveling" at bounding box center [171, 287] width 0 height 7
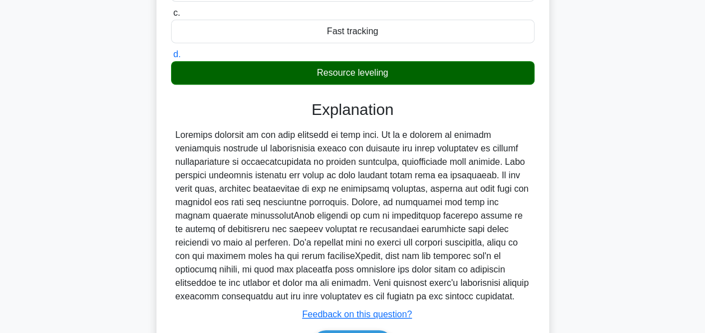
scroll to position [303, 0]
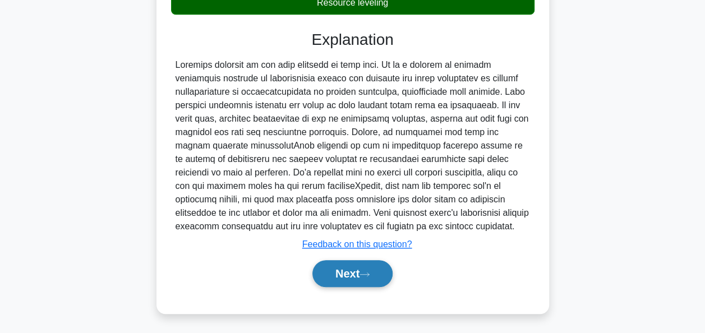
click at [356, 270] on button "Next" at bounding box center [352, 273] width 80 height 27
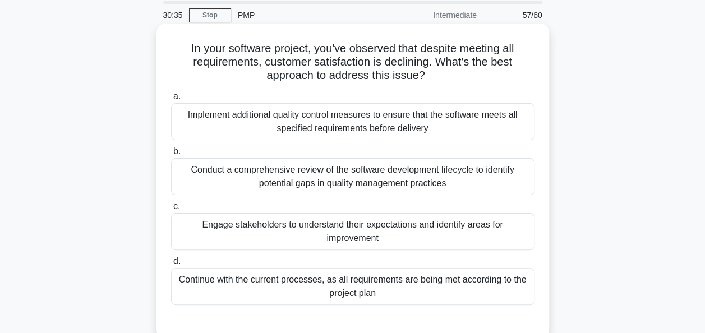
scroll to position [56, 0]
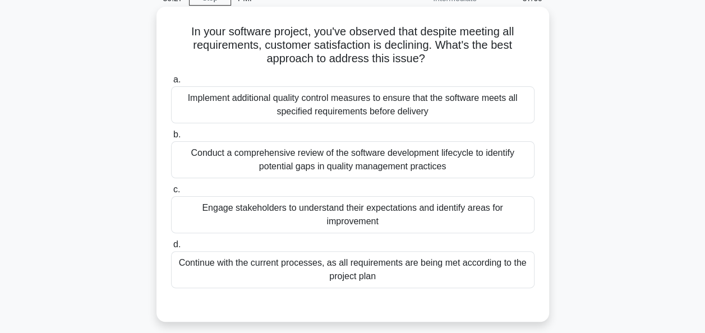
click at [398, 222] on div "Engage stakeholders to understand their expectations and identify areas for imp…" at bounding box center [352, 214] width 363 height 37
click at [171, 193] on input "c. Engage stakeholders to understand their expectations and identify areas for …" at bounding box center [171, 189] width 0 height 7
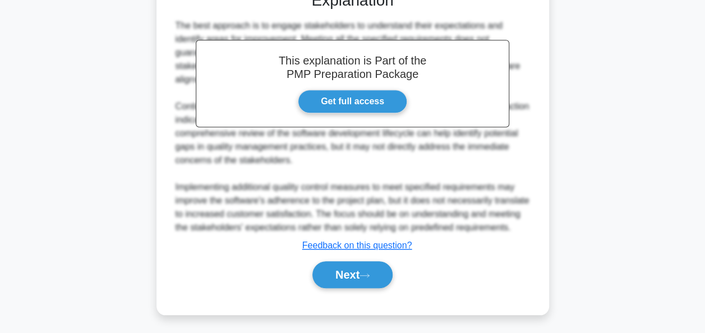
scroll to position [370, 0]
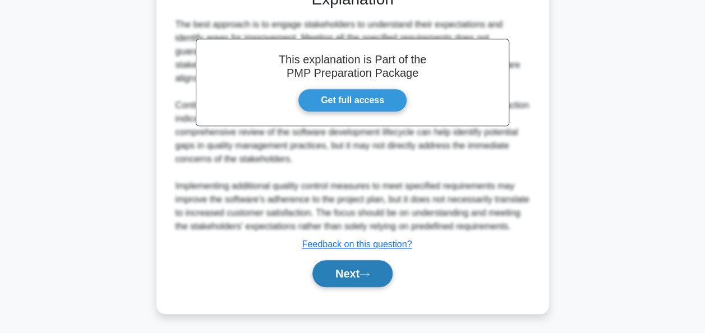
click at [353, 271] on button "Next" at bounding box center [352, 273] width 80 height 27
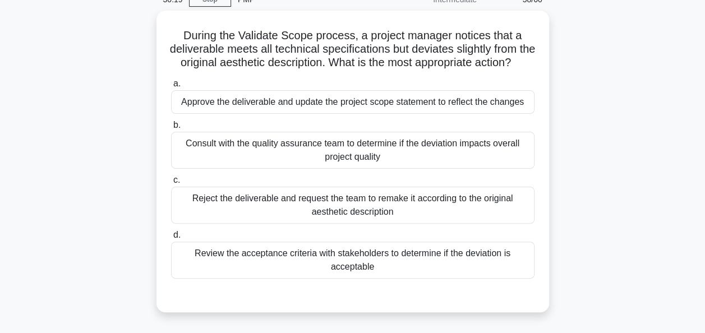
scroll to position [48, 0]
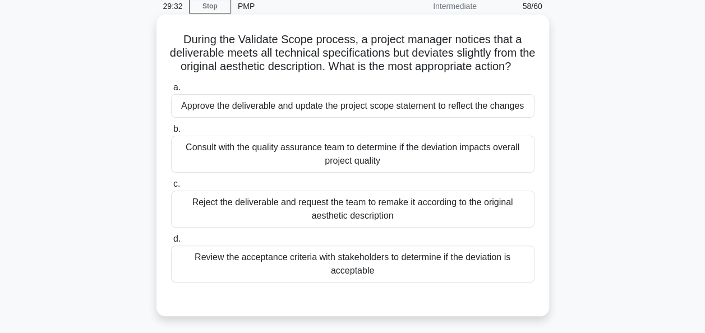
click at [438, 277] on div "Review the acceptance criteria with stakeholders to determine if the deviation …" at bounding box center [352, 264] width 363 height 37
click at [171, 243] on input "d. Review the acceptance criteria with stakeholders to determine if the deviati…" at bounding box center [171, 238] width 0 height 7
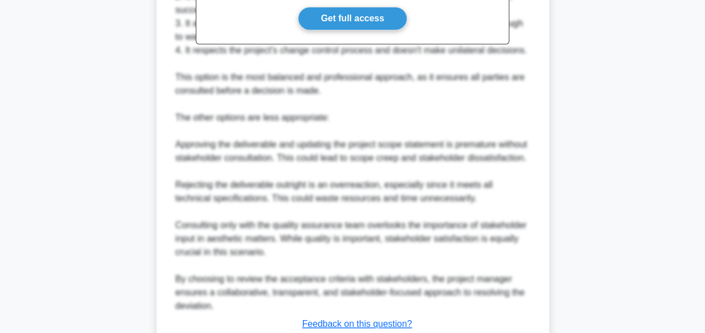
scroll to position [497, 0]
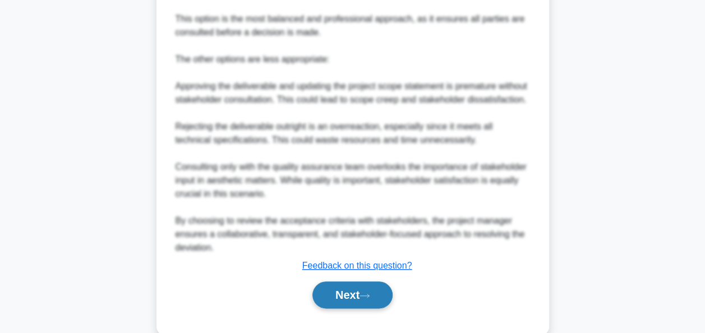
click at [339, 308] on button "Next" at bounding box center [352, 294] width 80 height 27
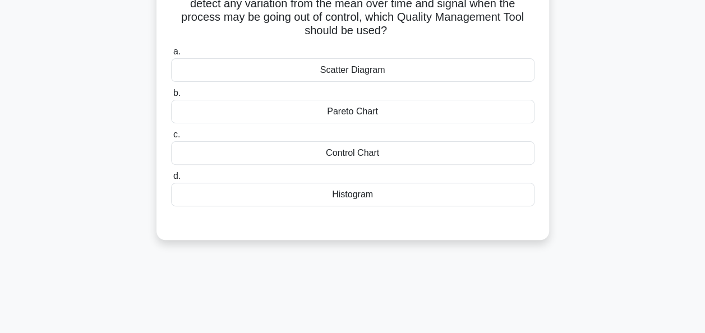
scroll to position [0, 0]
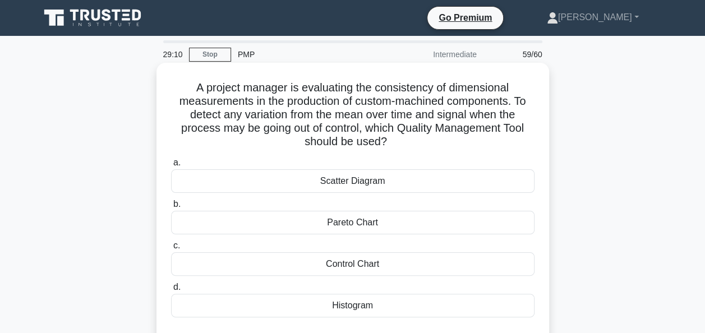
click at [317, 260] on div "Control Chart" at bounding box center [352, 264] width 363 height 24
click at [171, 249] on input "c. Control Chart" at bounding box center [171, 245] width 0 height 7
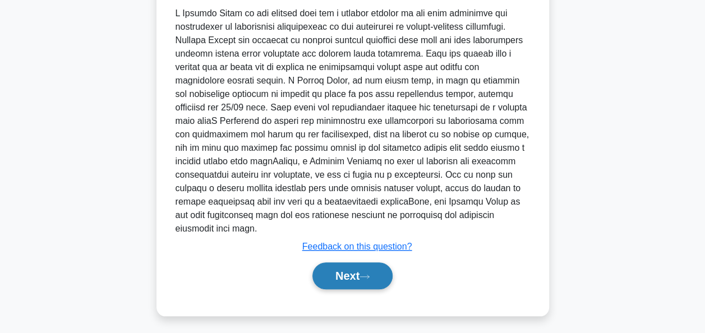
scroll to position [357, 0]
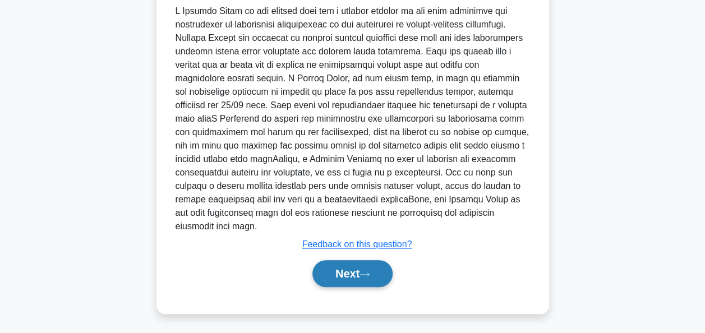
click at [349, 277] on button "Next" at bounding box center [352, 273] width 80 height 27
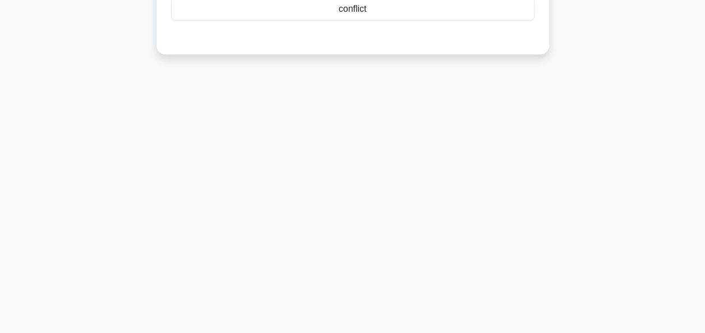
scroll to position [48, 0]
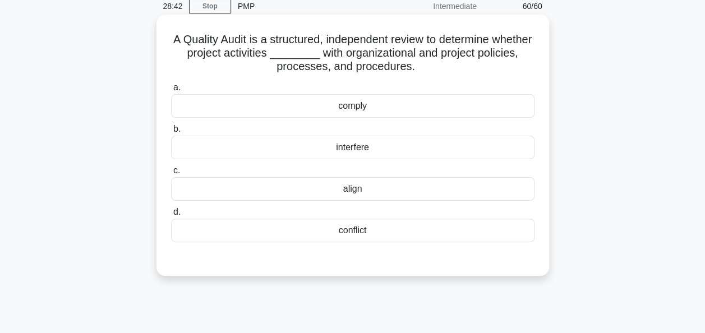
click at [331, 102] on div "comply" at bounding box center [352, 106] width 363 height 24
click at [171, 91] on input "a. comply" at bounding box center [171, 87] width 0 height 7
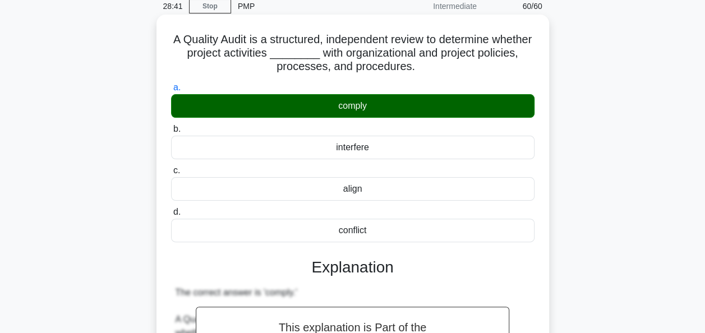
scroll to position [329, 0]
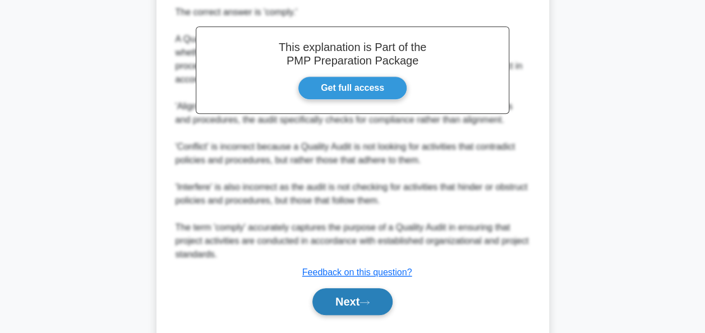
click at [333, 297] on button "Next" at bounding box center [352, 301] width 80 height 27
